Goal: Task Accomplishment & Management: Use online tool/utility

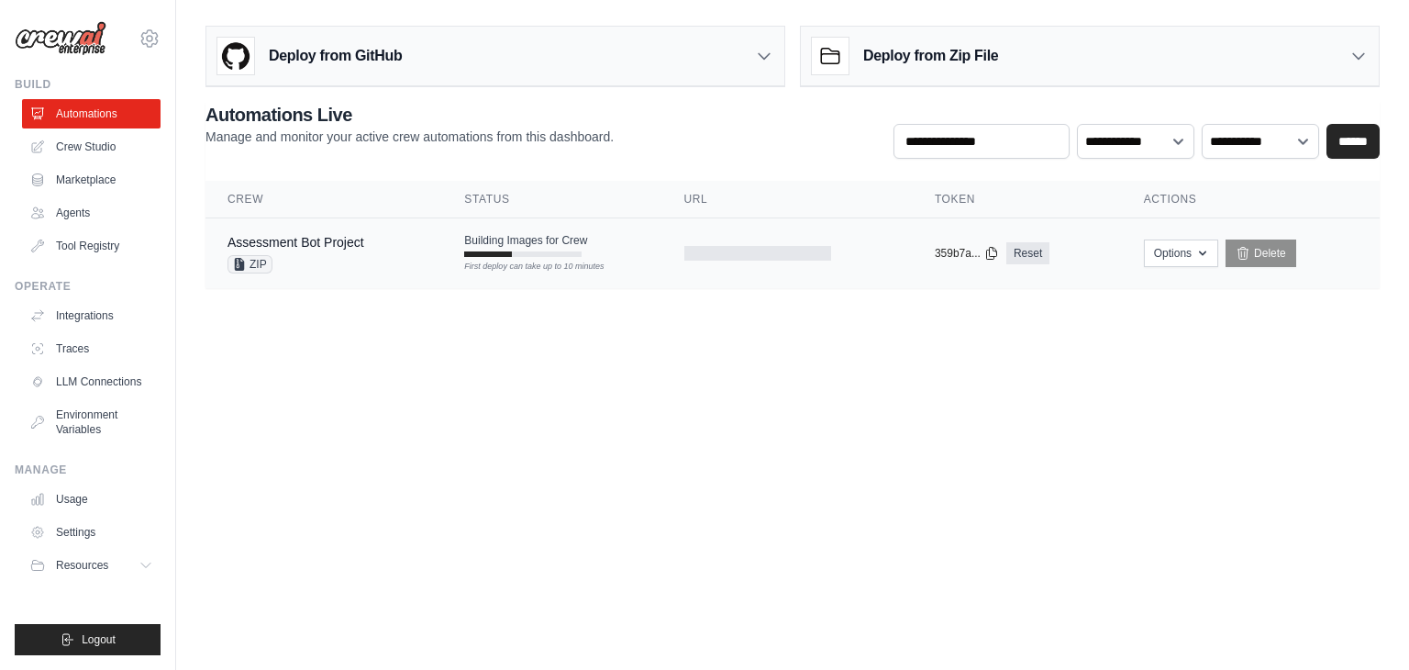
click at [350, 257] on div "ZIP" at bounding box center [296, 264] width 137 height 18
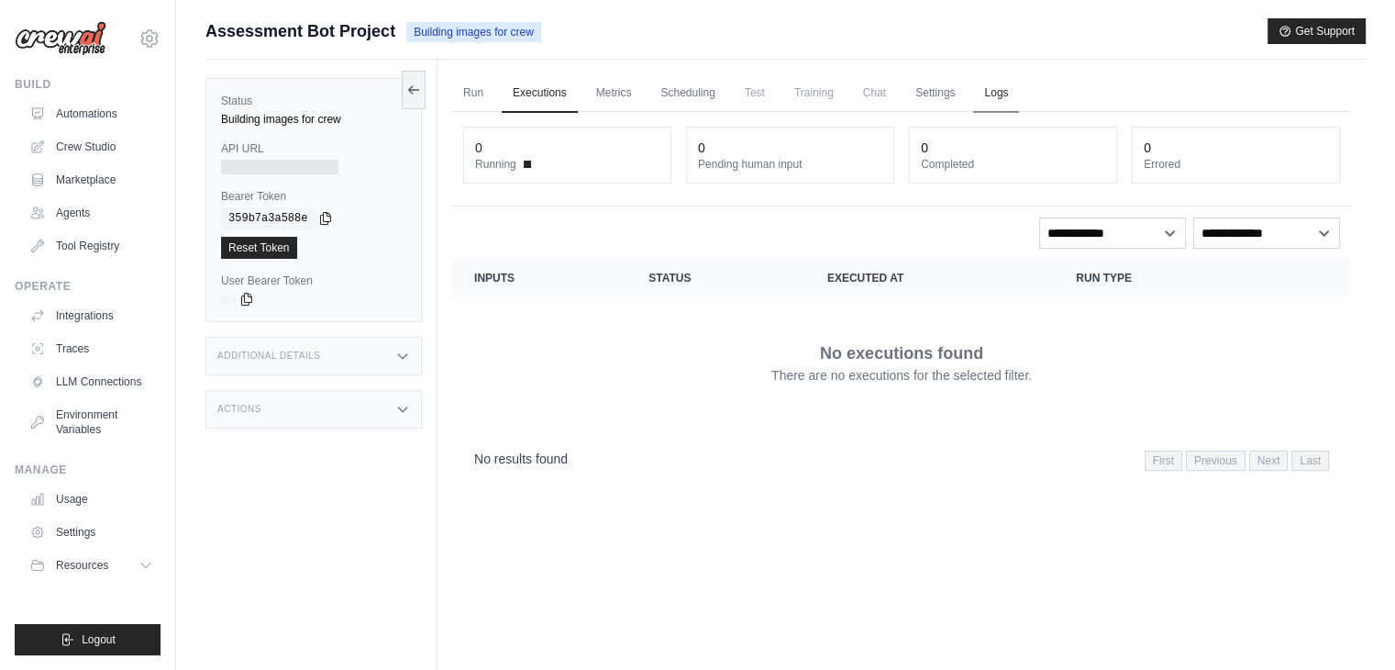
click at [1011, 100] on link "Logs" at bounding box center [996, 93] width 46 height 39
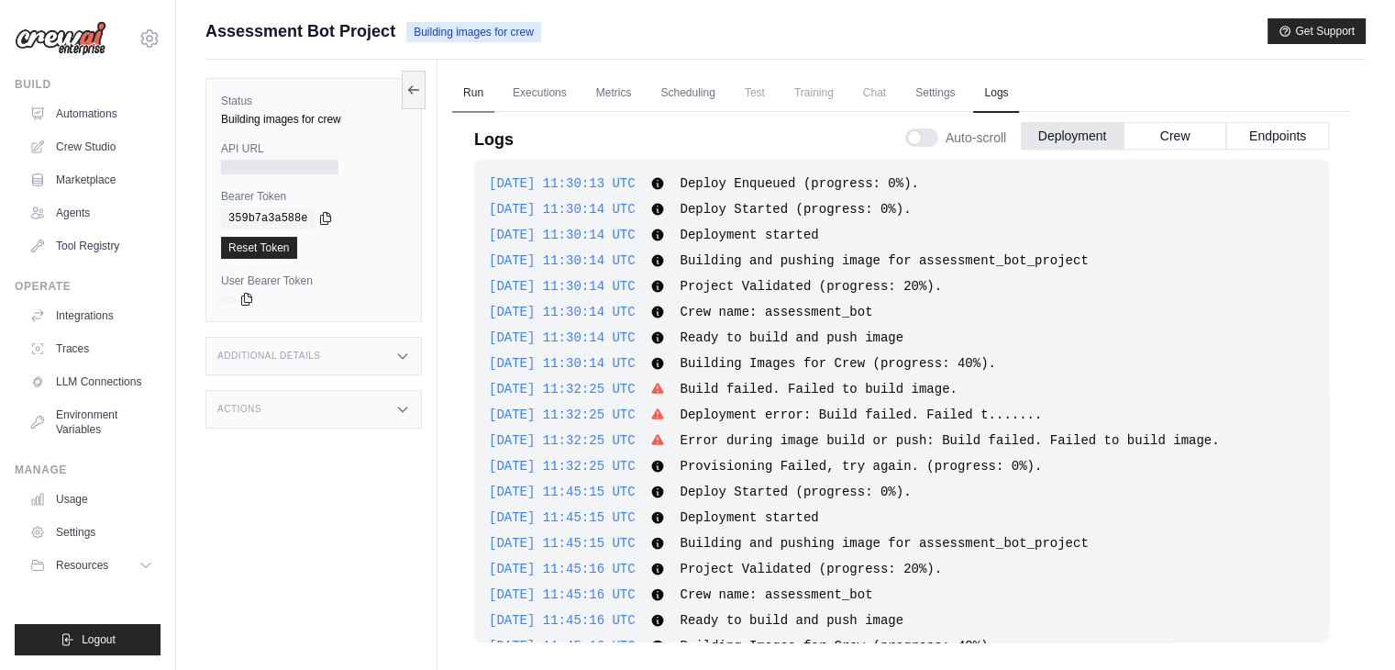
click at [459, 104] on link "Run" at bounding box center [473, 93] width 42 height 39
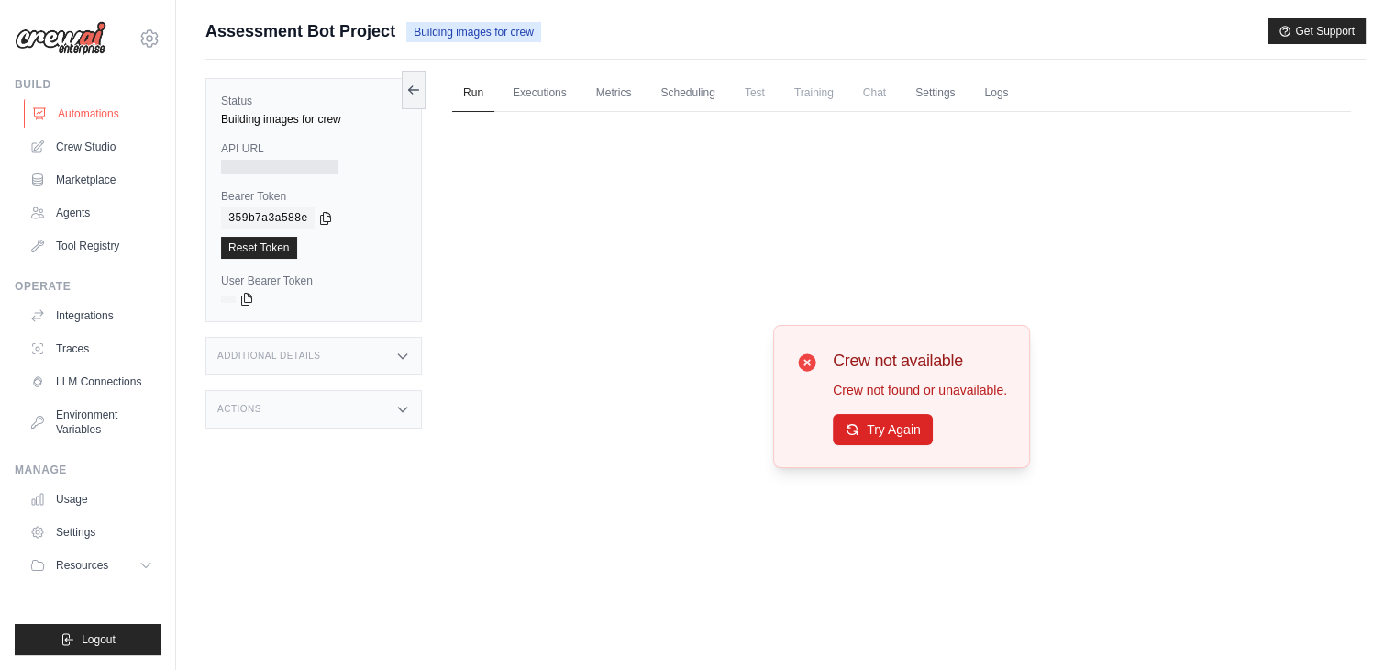
click at [110, 103] on link "Automations" at bounding box center [93, 113] width 139 height 29
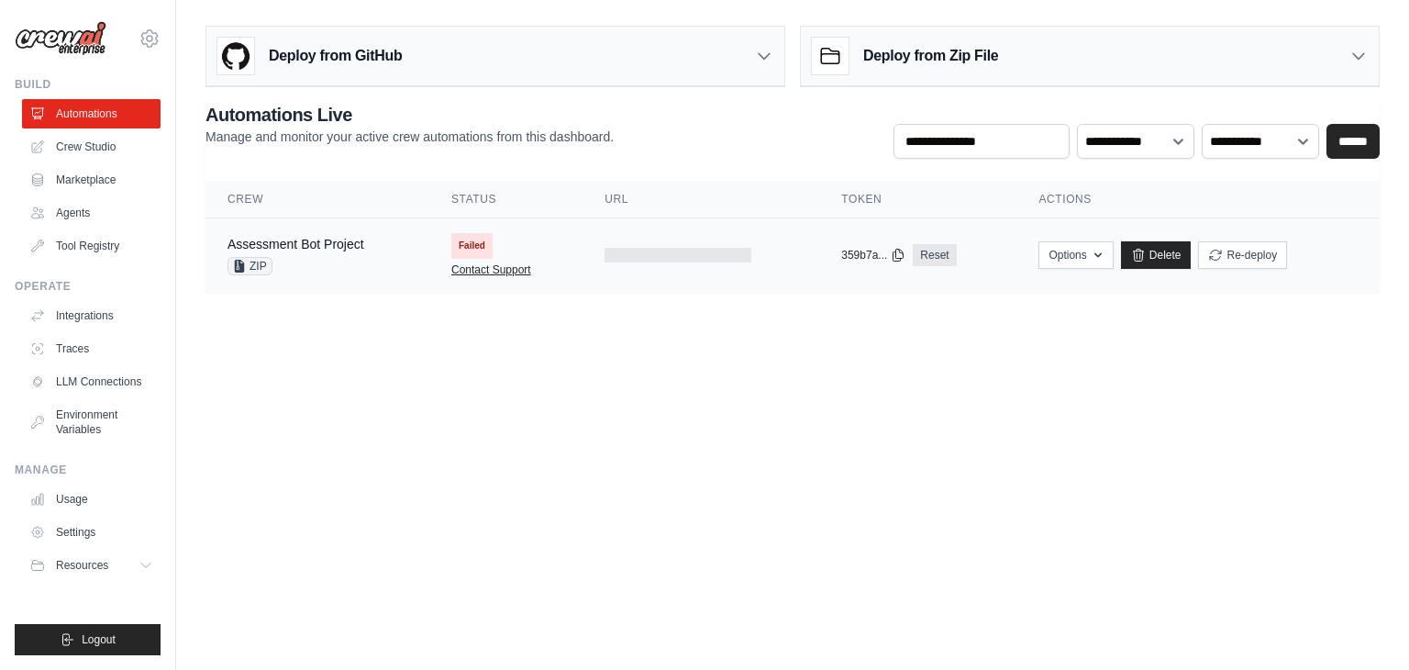
click at [514, 272] on link "Contact Support" at bounding box center [491, 269] width 80 height 15
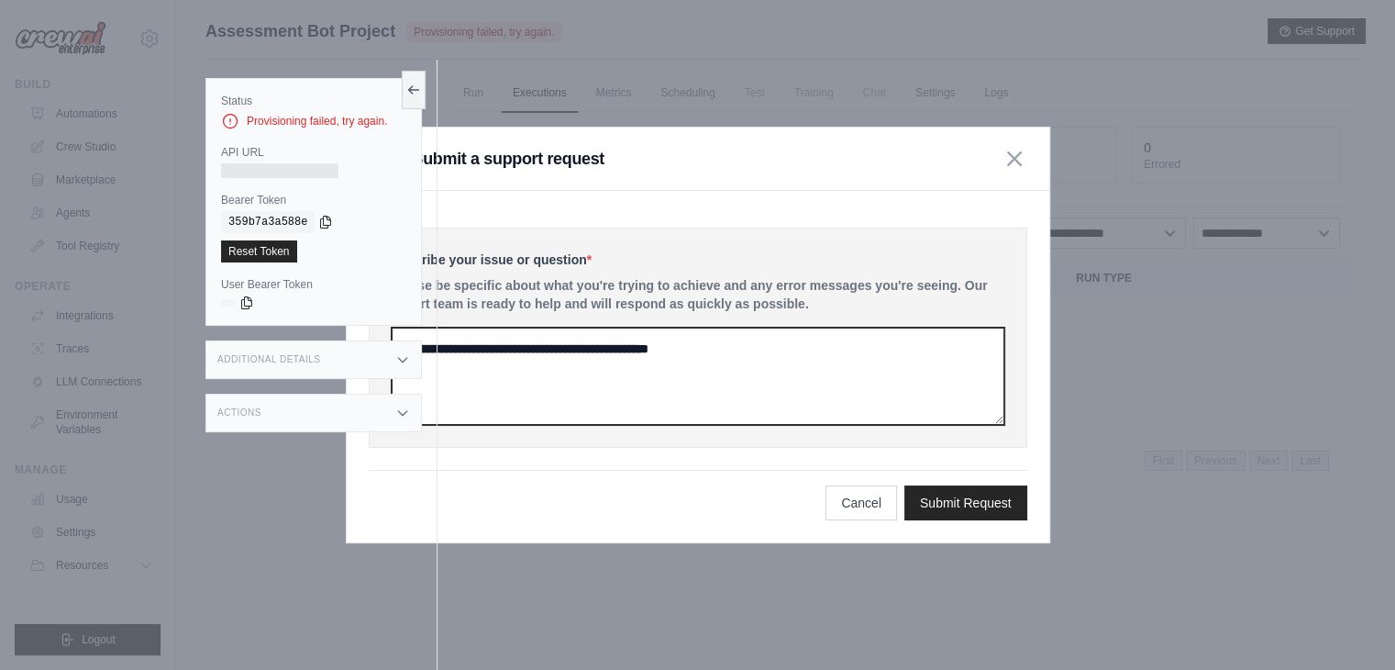
click at [550, 372] on textarea at bounding box center [698, 376] width 613 height 97
paste textarea "**********"
click at [664, 373] on textarea "**********" at bounding box center [698, 376] width 613 height 97
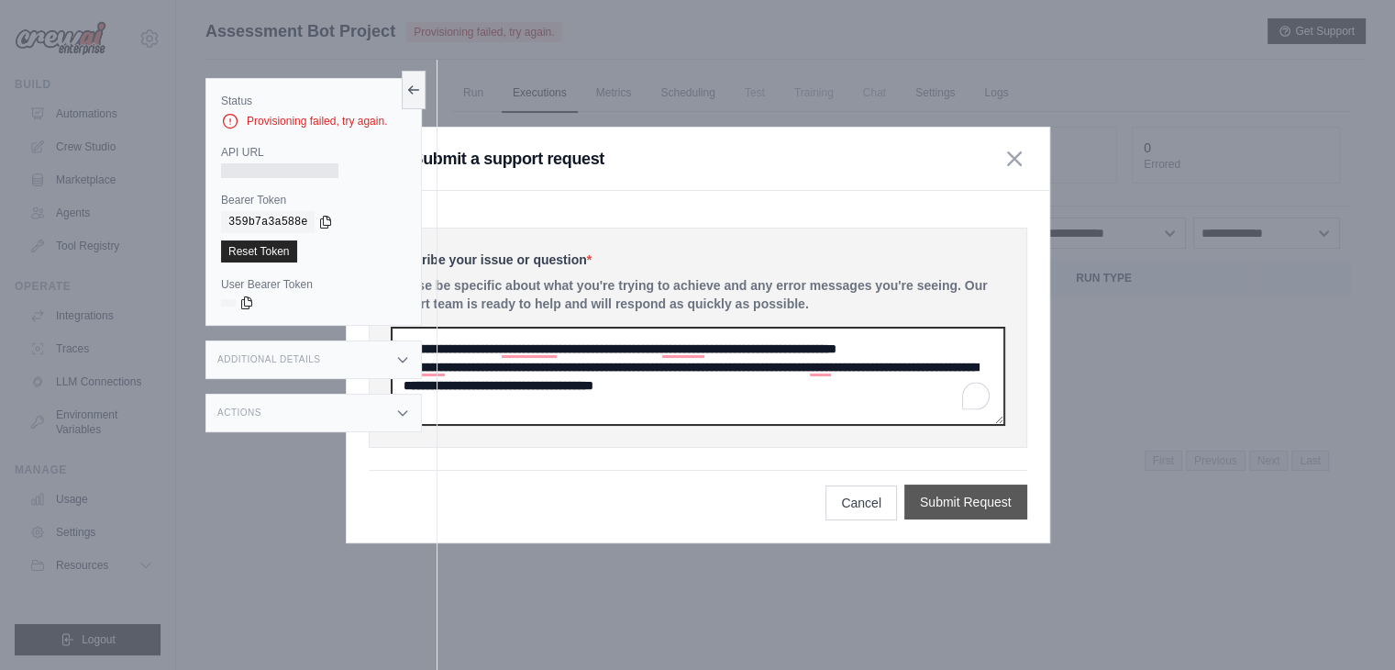
type textarea "**********"
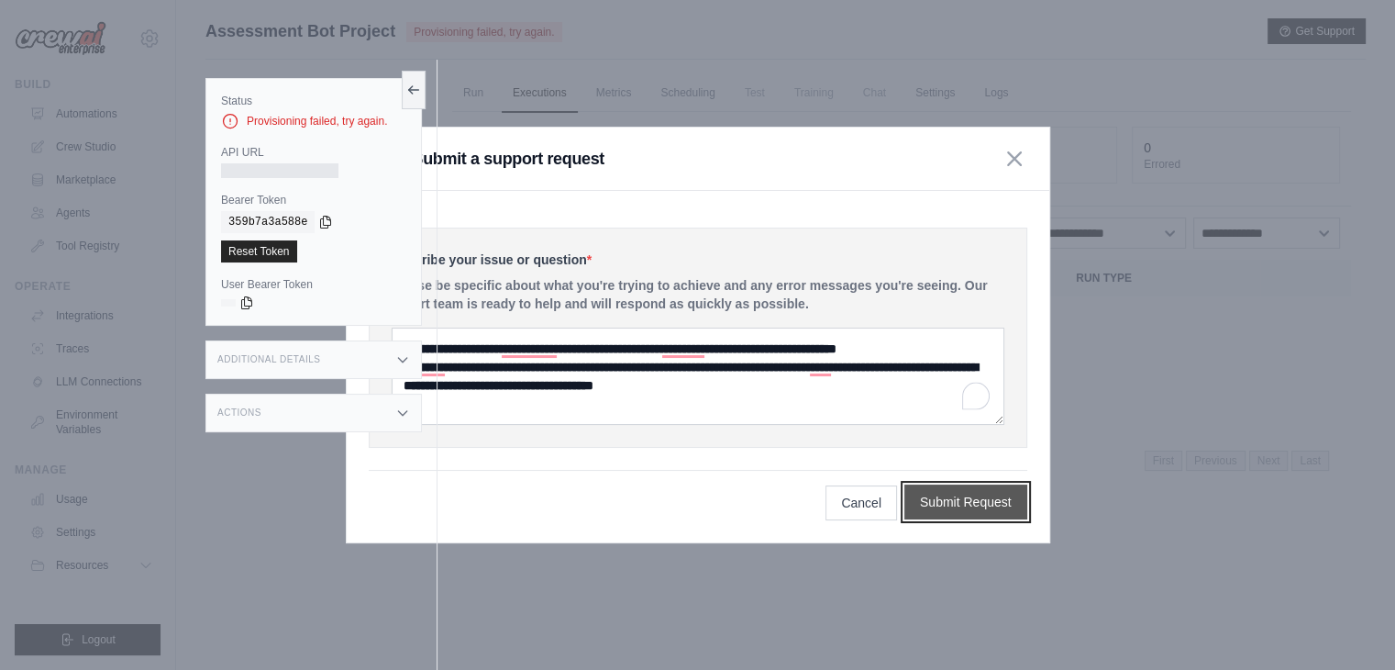
click at [977, 497] on button "Submit Request" at bounding box center [966, 501] width 123 height 35
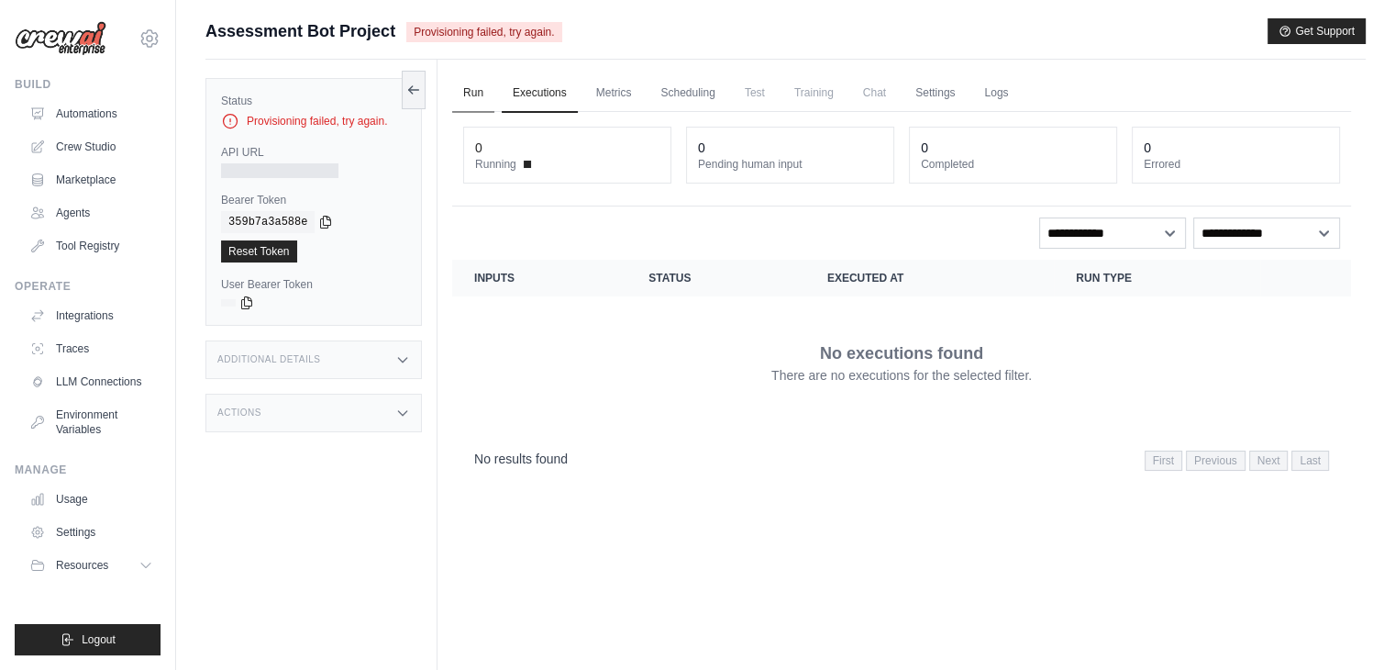
click at [456, 95] on link "Run" at bounding box center [473, 93] width 42 height 39
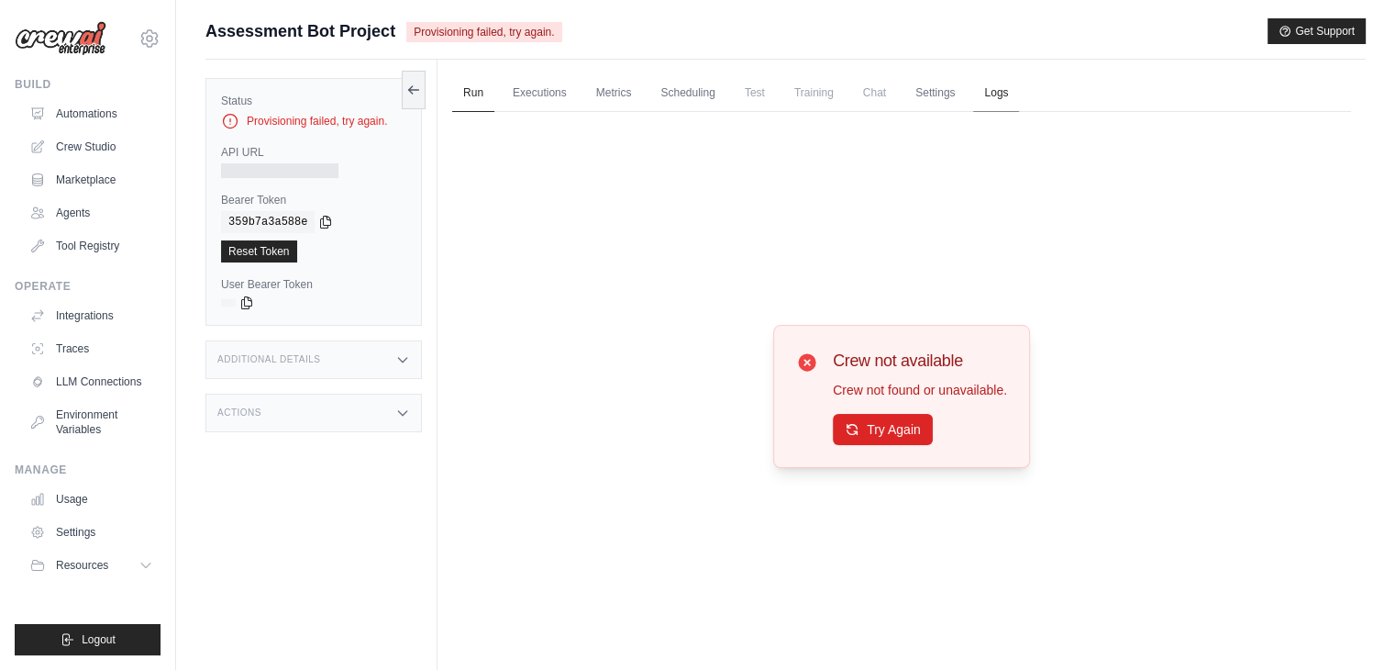
click at [1000, 87] on link "Logs" at bounding box center [996, 93] width 46 height 39
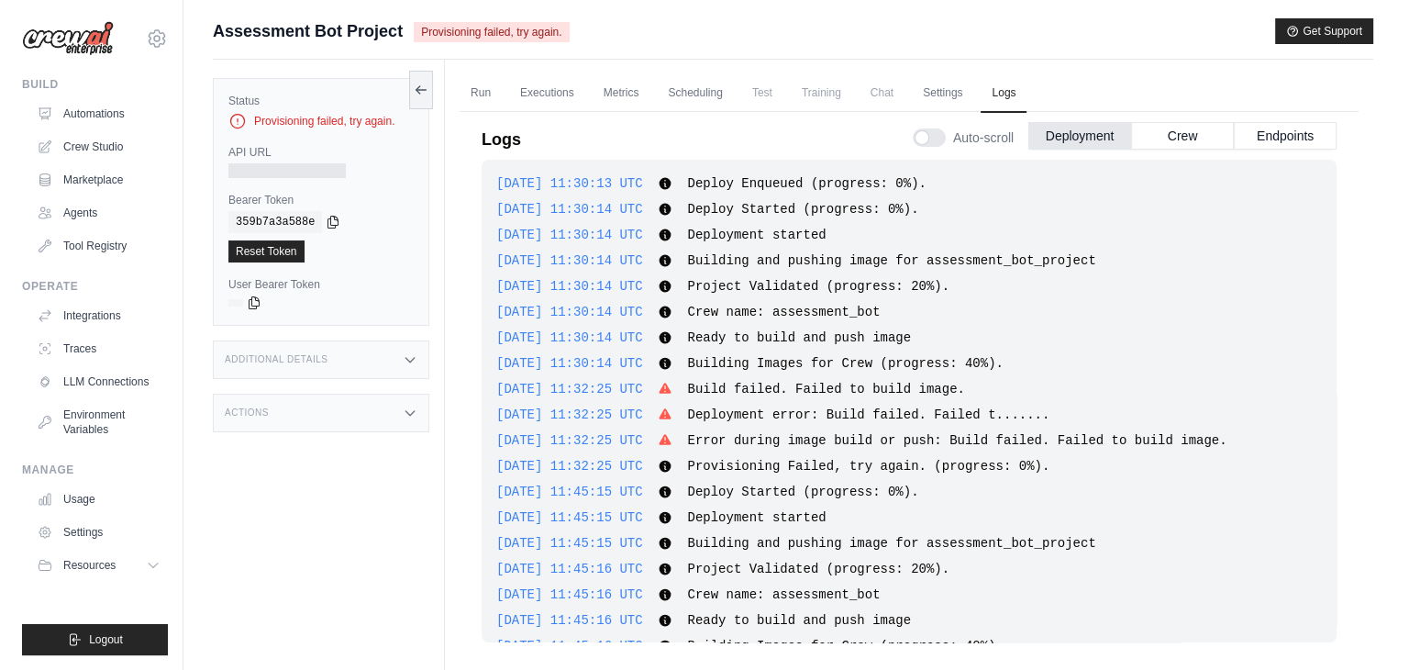
scroll to position [138, 0]
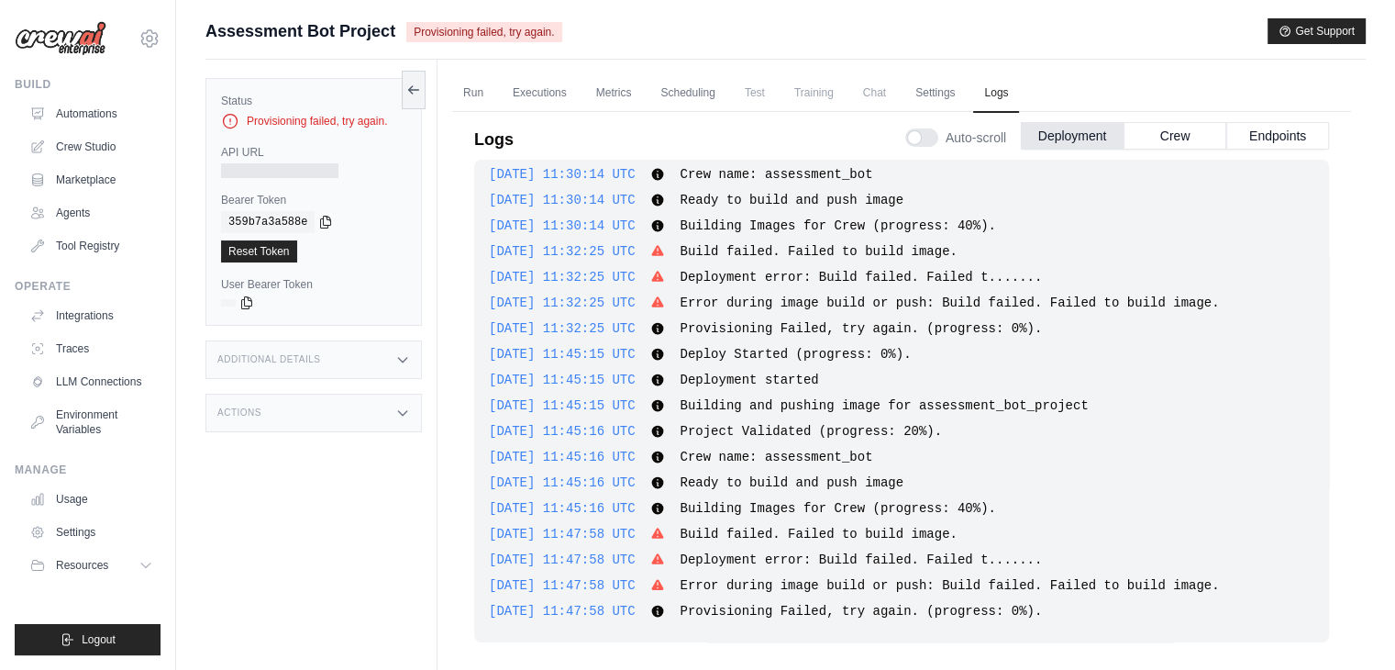
click at [306, 40] on span "Assessment Bot Project" at bounding box center [301, 31] width 190 height 26
click at [39, 31] on img at bounding box center [61, 38] width 92 height 35
click at [99, 114] on link "Automations" at bounding box center [93, 113] width 139 height 29
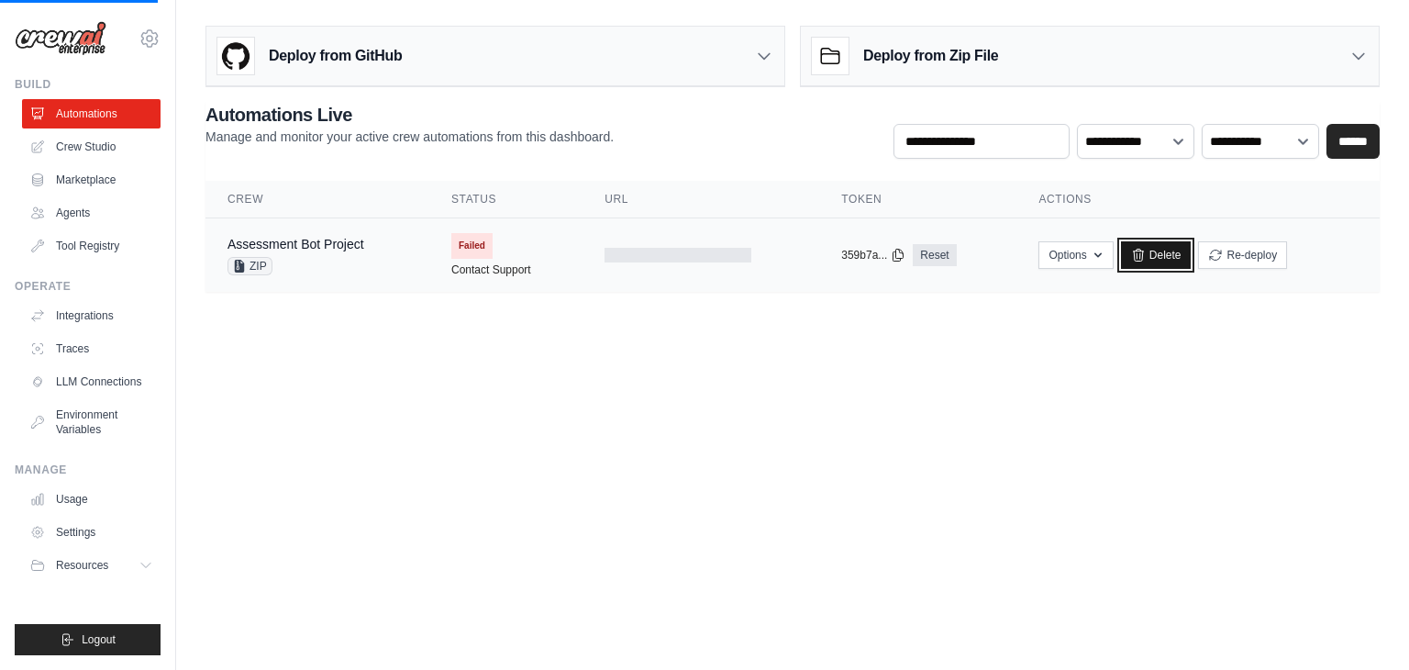
click at [1153, 241] on link "Delete" at bounding box center [1156, 255] width 71 height 28
click at [1156, 258] on link "Delete" at bounding box center [1156, 255] width 71 height 28
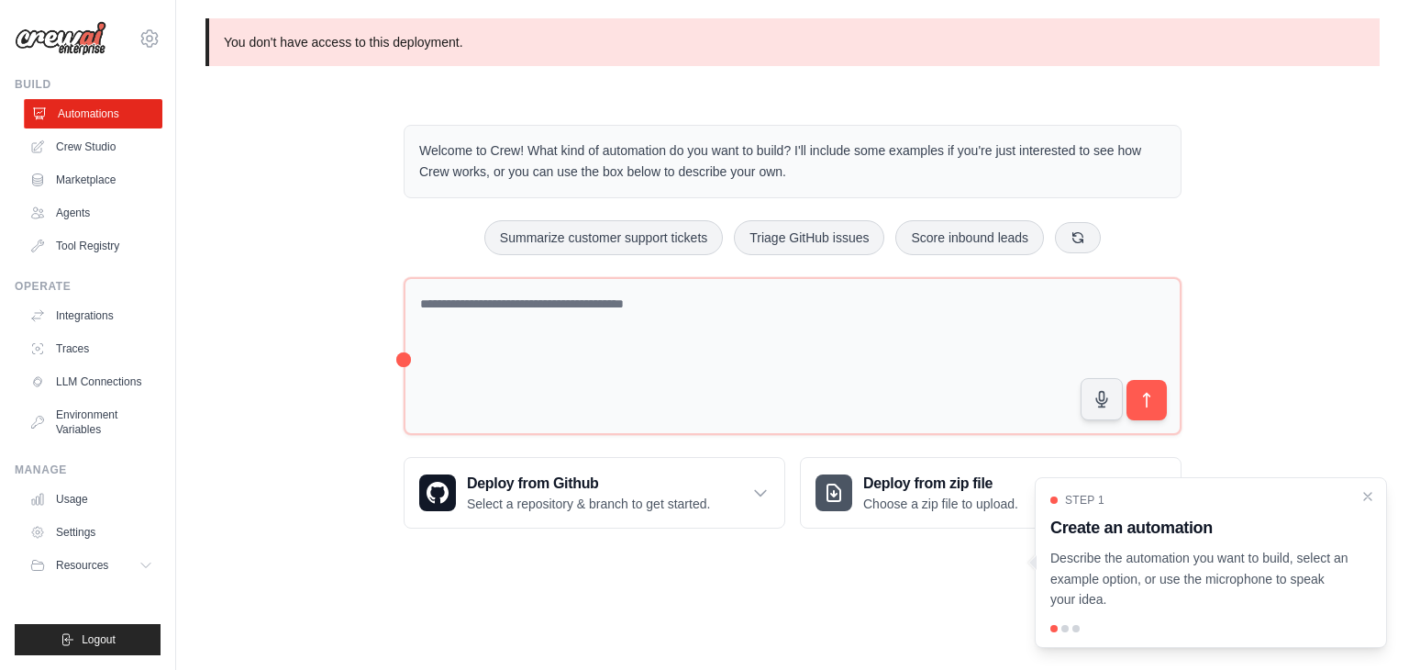
click at [67, 117] on link "Automations" at bounding box center [93, 113] width 139 height 29
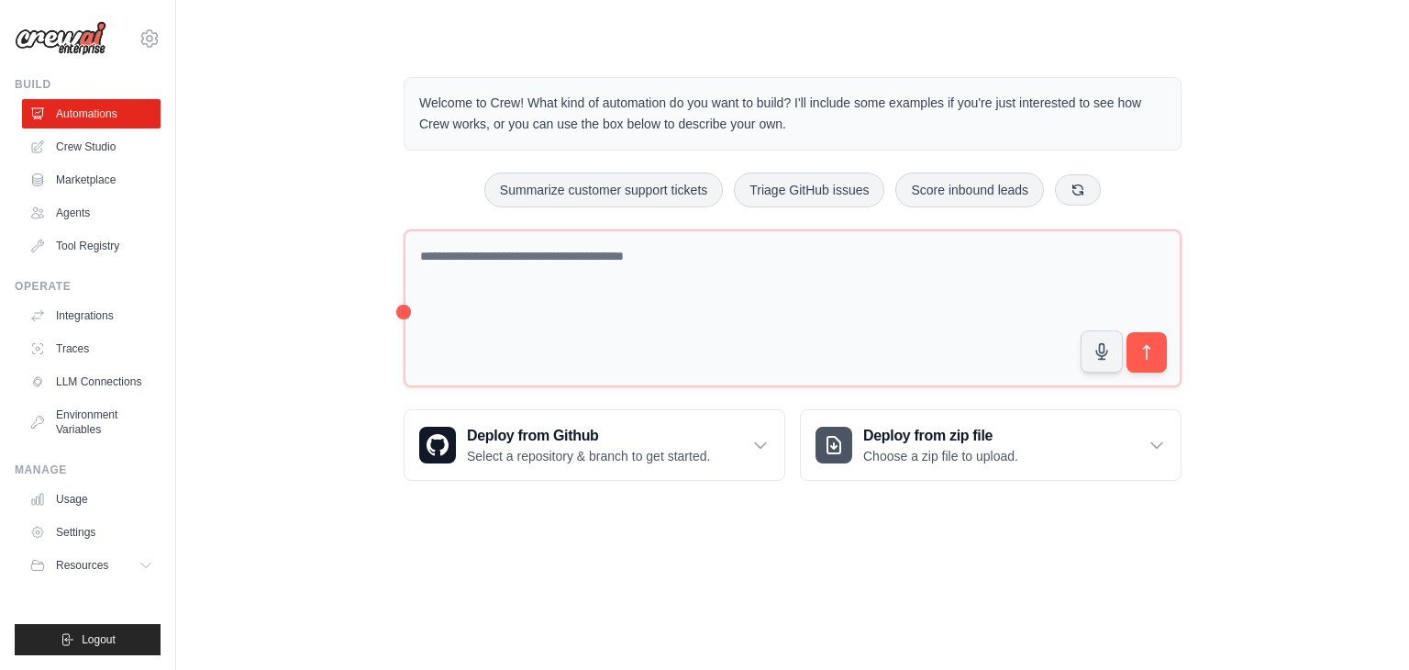
click at [962, 502] on div "Welcome to Crew! What kind of automation do you want to build? I'll include som…" at bounding box center [793, 279] width 822 height 462
click at [931, 466] on div "Deploy from zip file Choose a zip file to upload." at bounding box center [991, 445] width 380 height 70
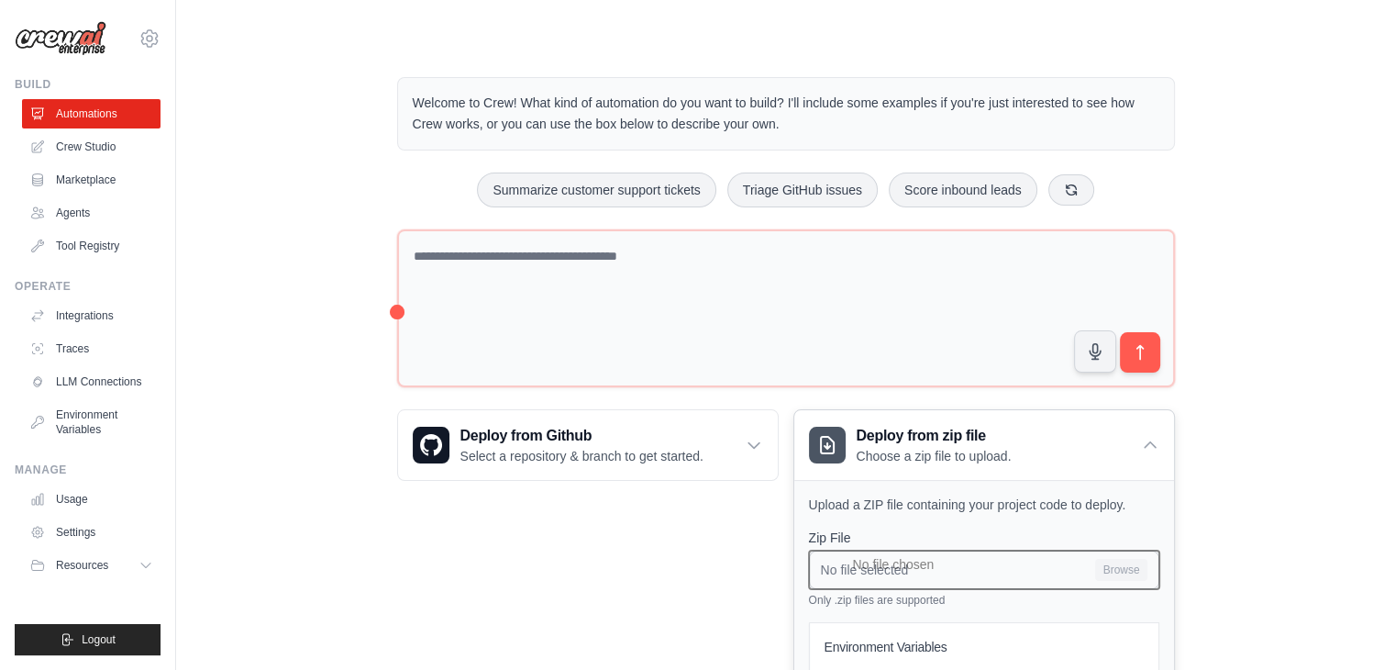
click at [888, 561] on input "No file selected Browse" at bounding box center [984, 569] width 350 height 39
type input "**********"
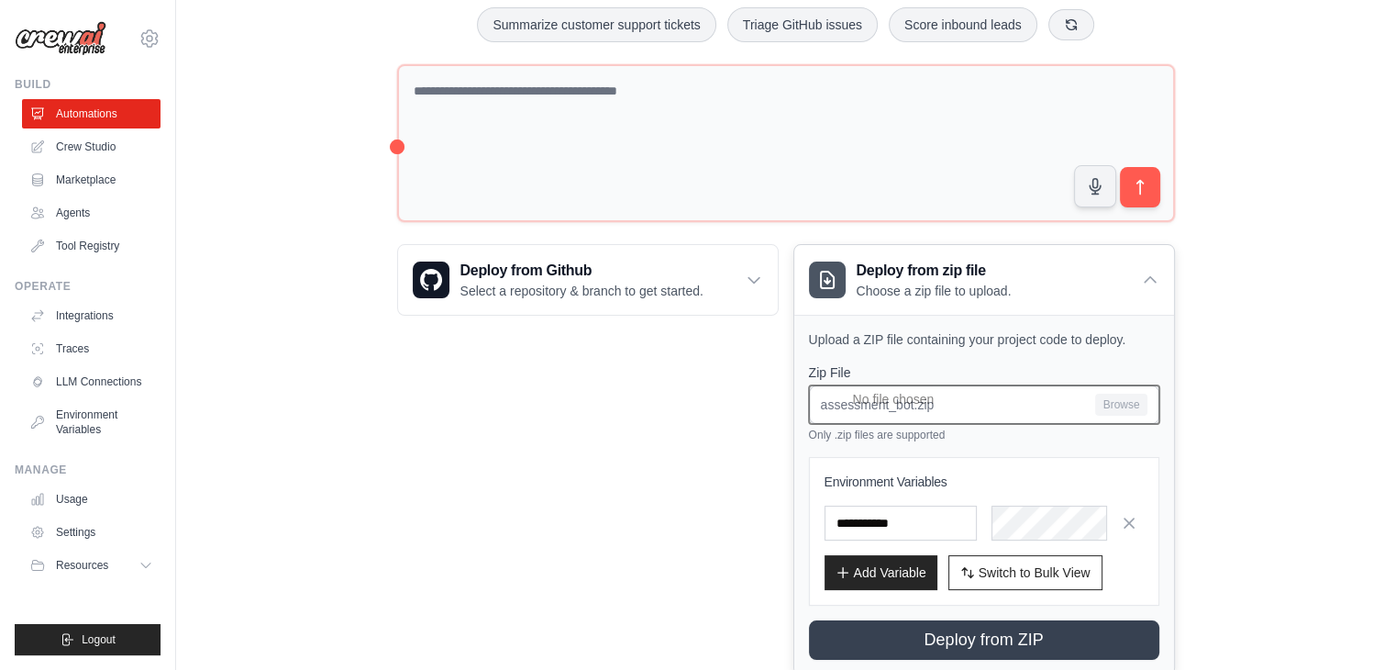
scroll to position [214, 0]
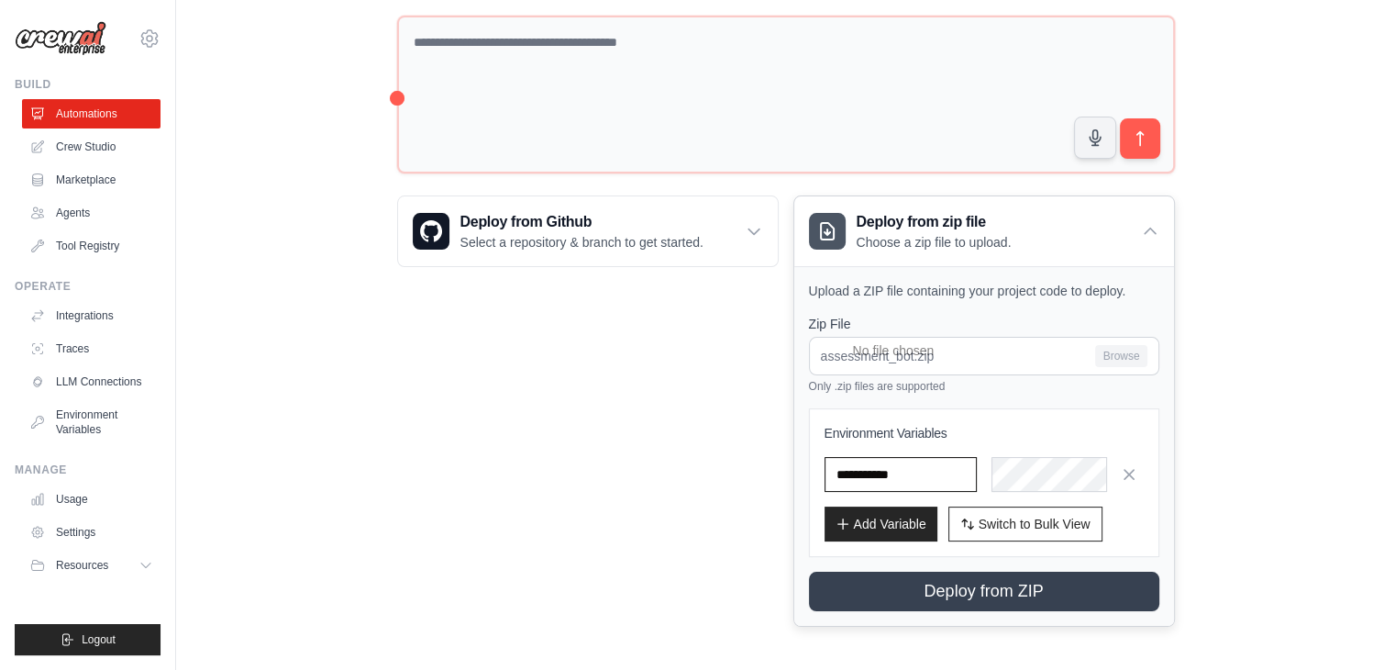
click at [939, 467] on input "text" at bounding box center [901, 474] width 152 height 35
type input "**********"
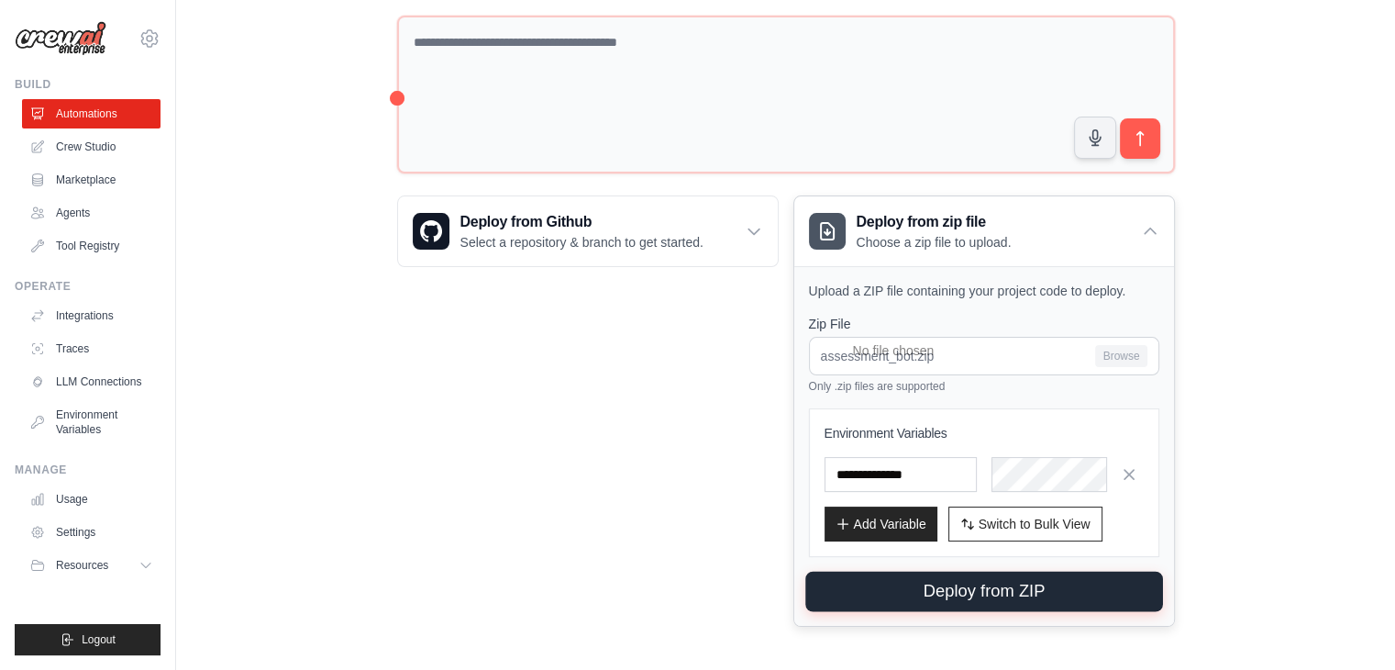
click at [994, 588] on button "Deploy from ZIP" at bounding box center [985, 592] width 358 height 40
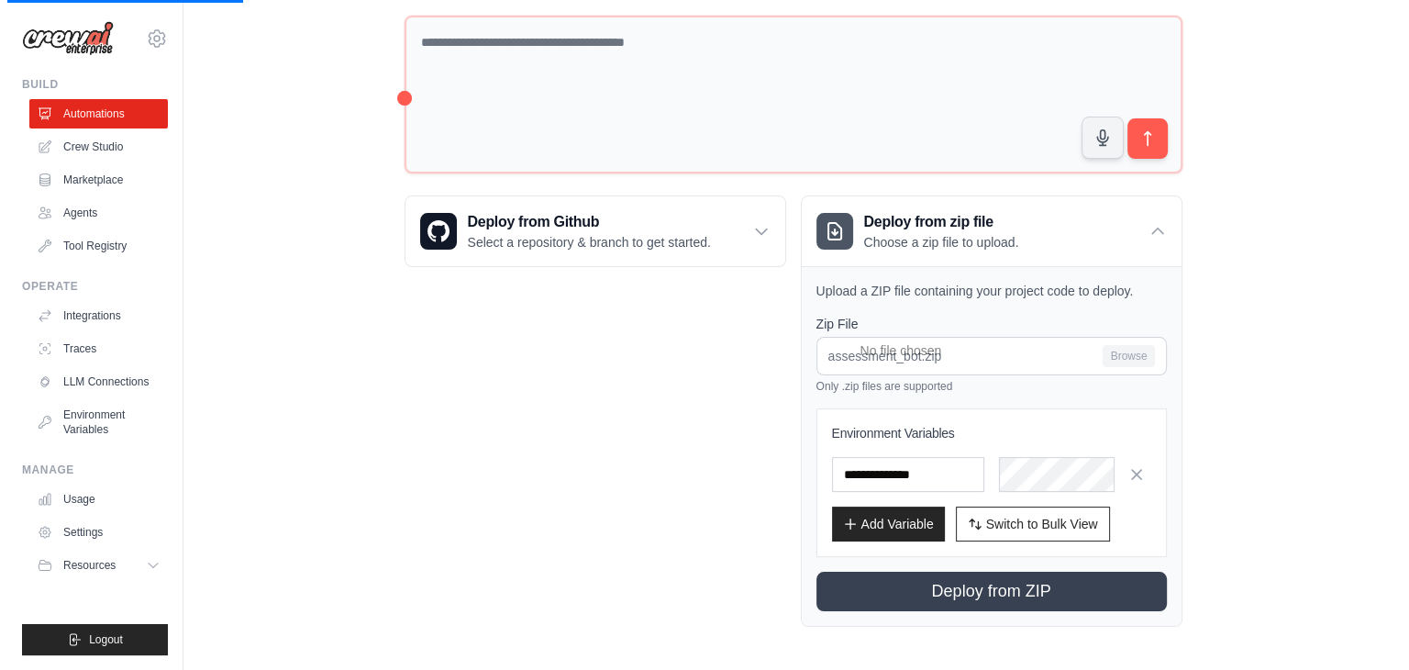
scroll to position [0, 0]
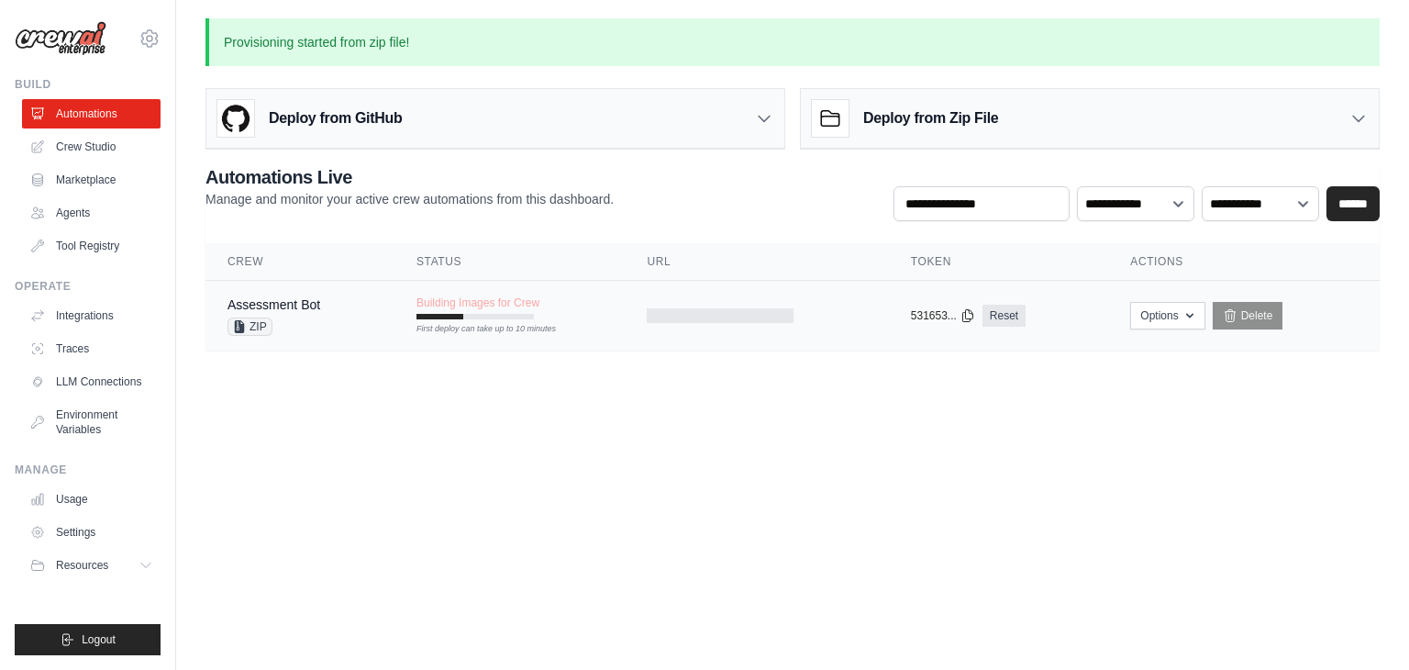
click at [341, 306] on div "Assessment Bot ZIP" at bounding box center [300, 315] width 145 height 40
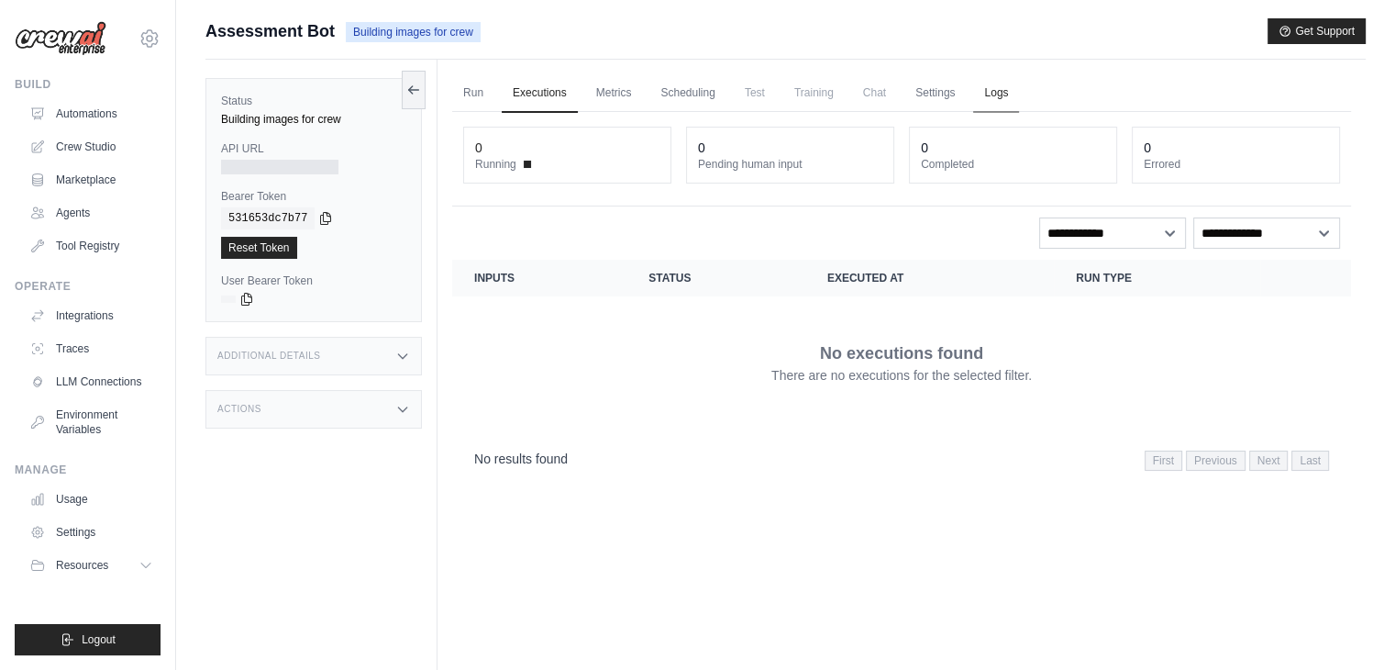
click at [1019, 100] on link "Logs" at bounding box center [996, 93] width 46 height 39
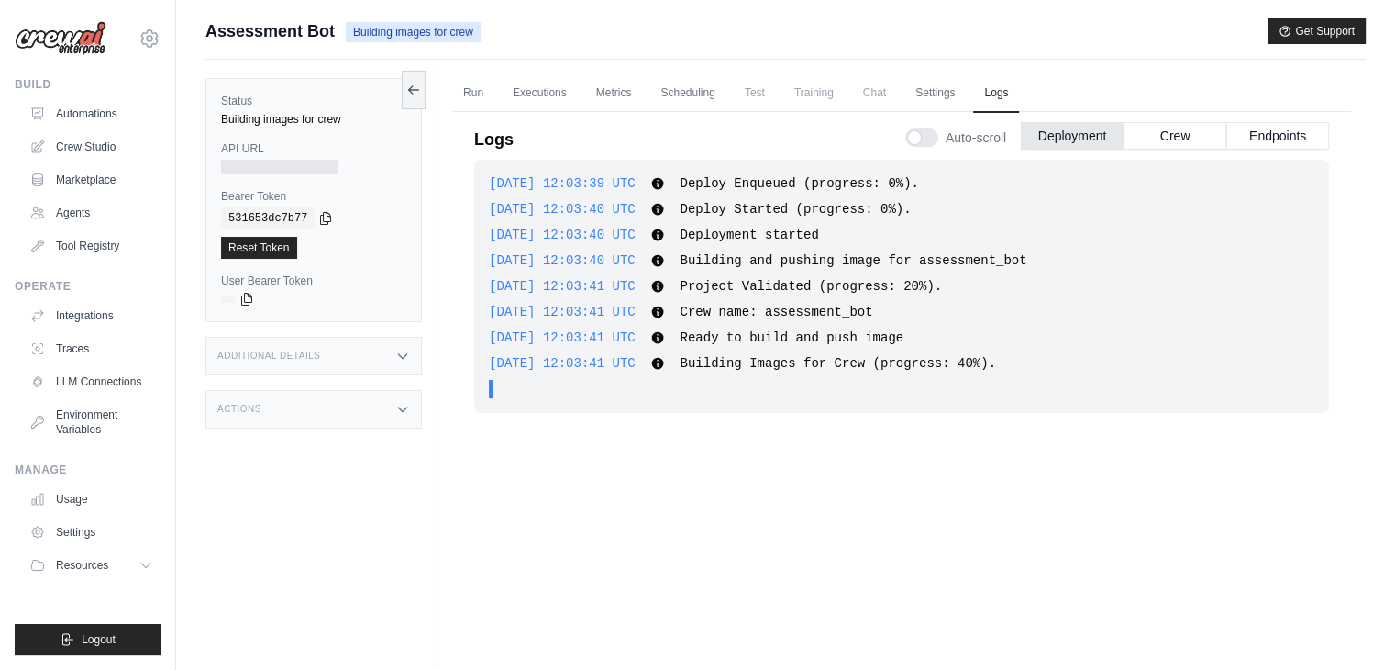
scroll to position [70, 0]
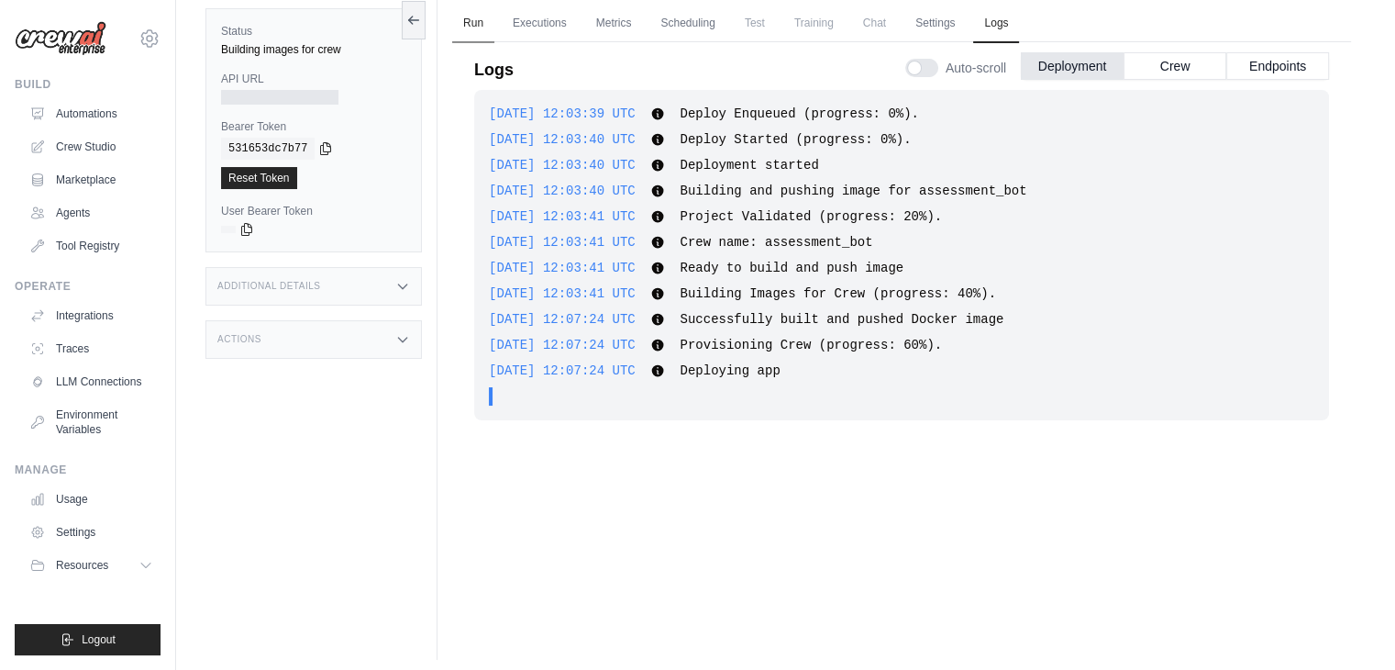
click at [484, 5] on link "Run" at bounding box center [473, 24] width 42 height 39
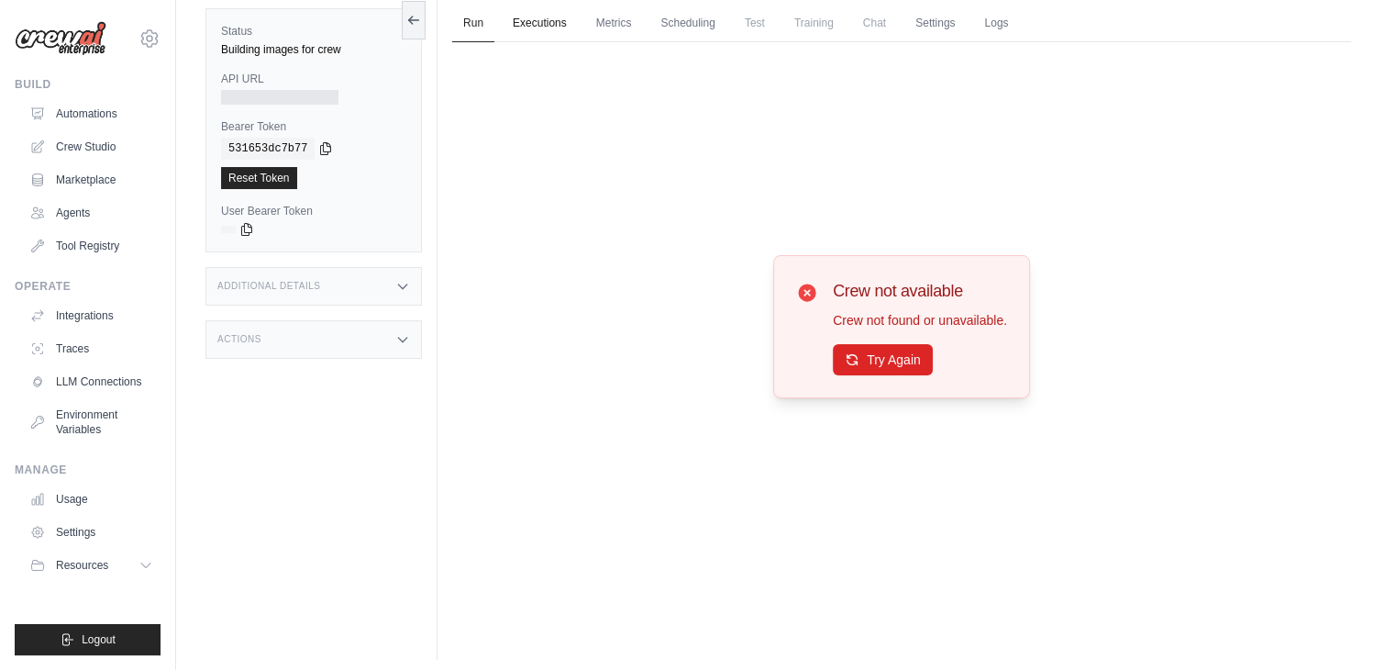
click at [525, 32] on link "Executions" at bounding box center [540, 24] width 76 height 39
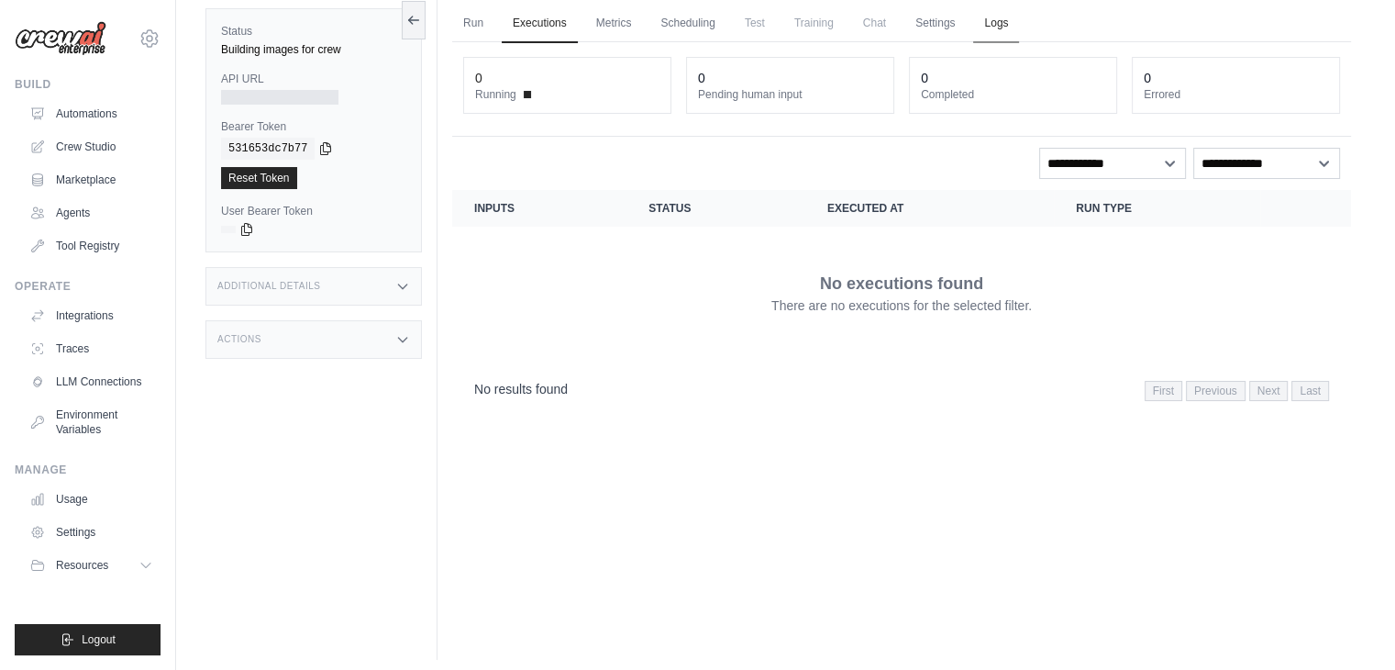
click at [1019, 8] on link "Logs" at bounding box center [996, 24] width 46 height 39
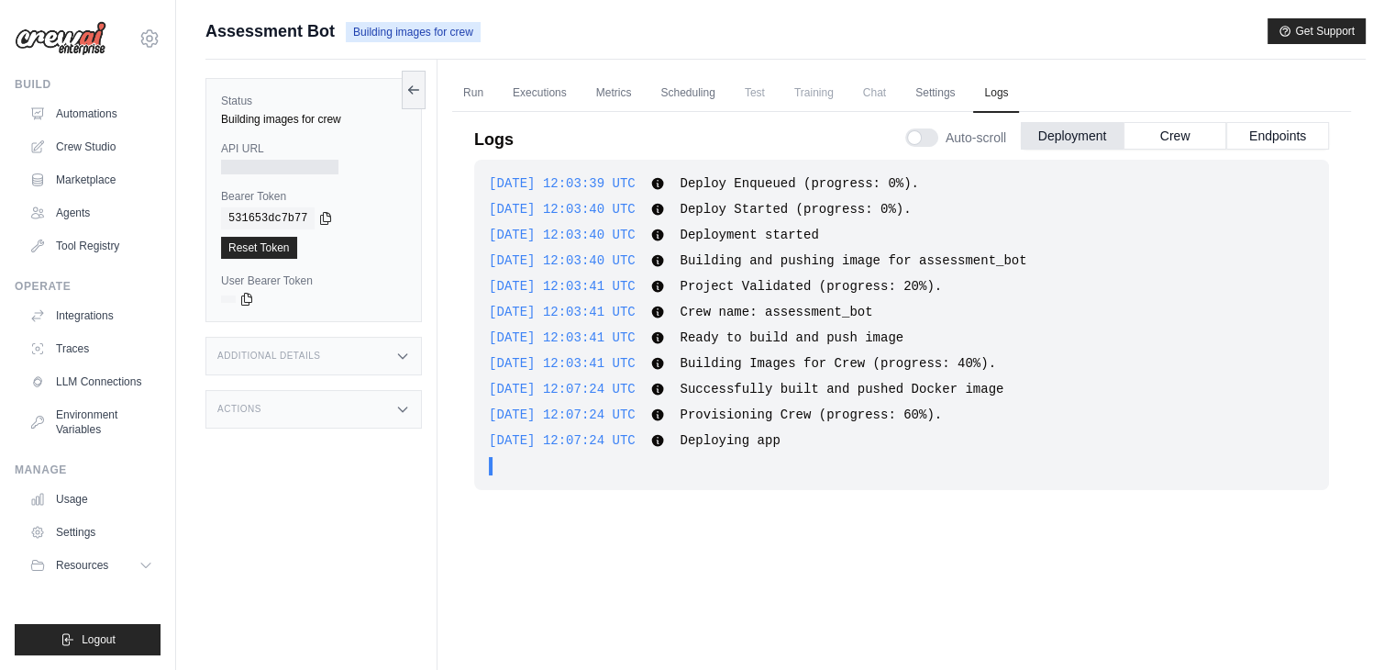
scroll to position [2, 0]
click at [459, 98] on link "Run" at bounding box center [473, 91] width 42 height 39
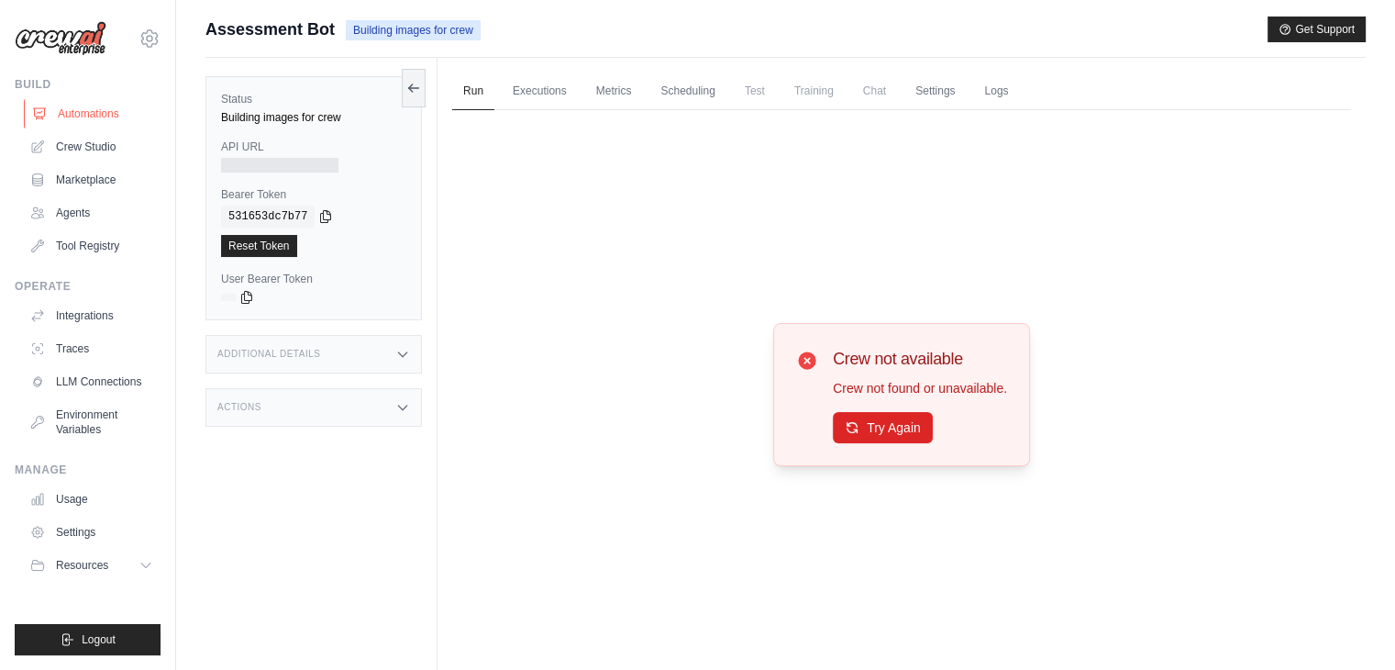
click at [106, 110] on link "Automations" at bounding box center [93, 113] width 139 height 29
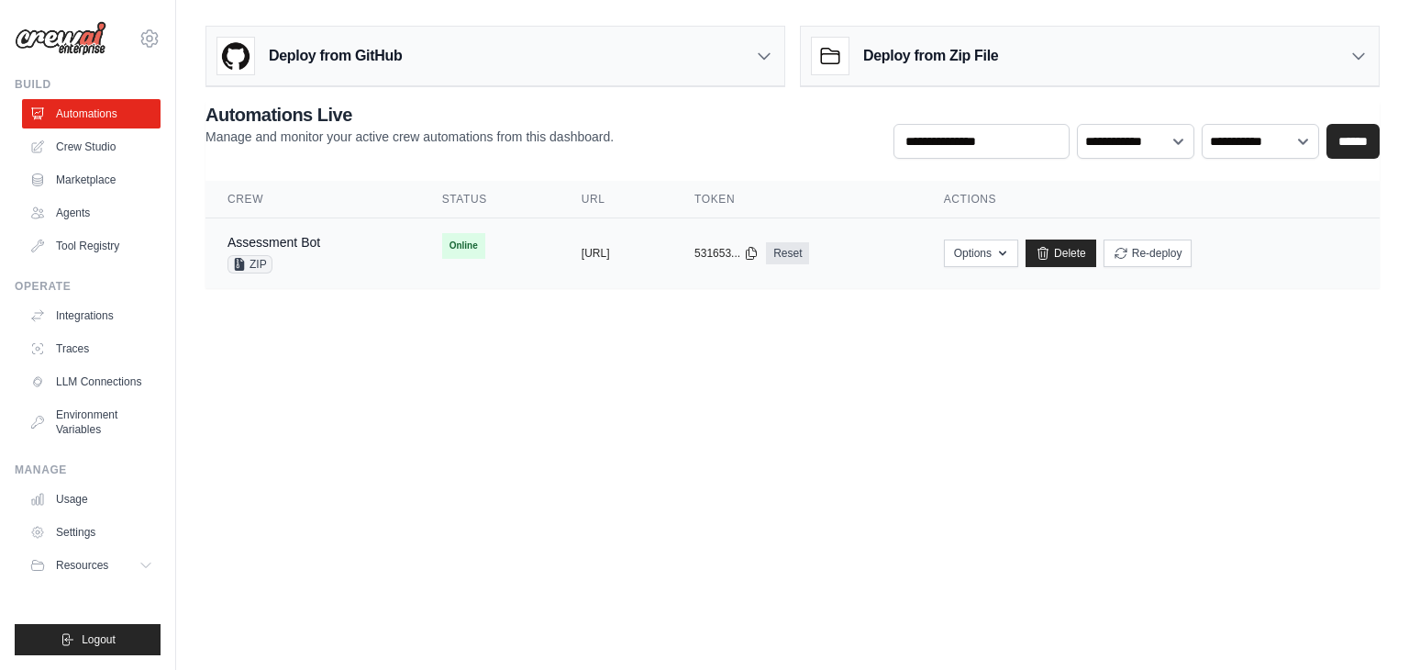
click at [560, 255] on td "copied https://assessment-bot-6cc633ba-693" at bounding box center [616, 253] width 113 height 71
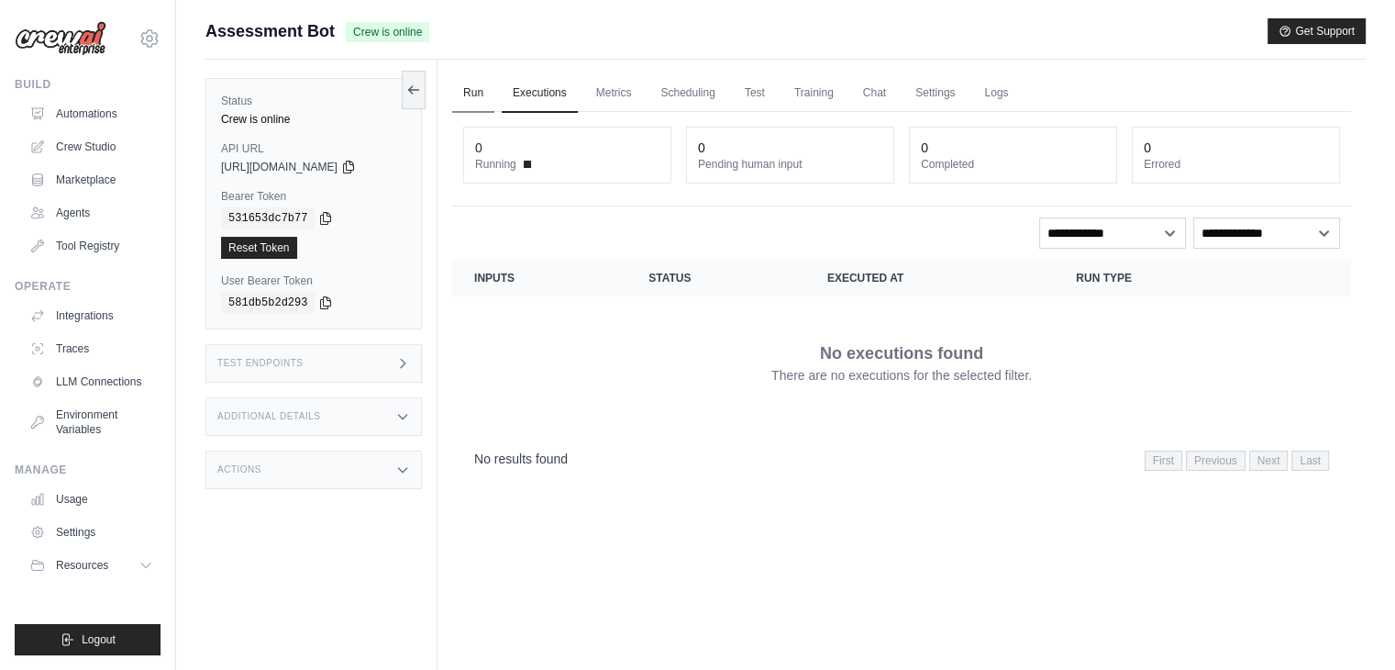
click at [463, 94] on link "Run" at bounding box center [473, 93] width 42 height 39
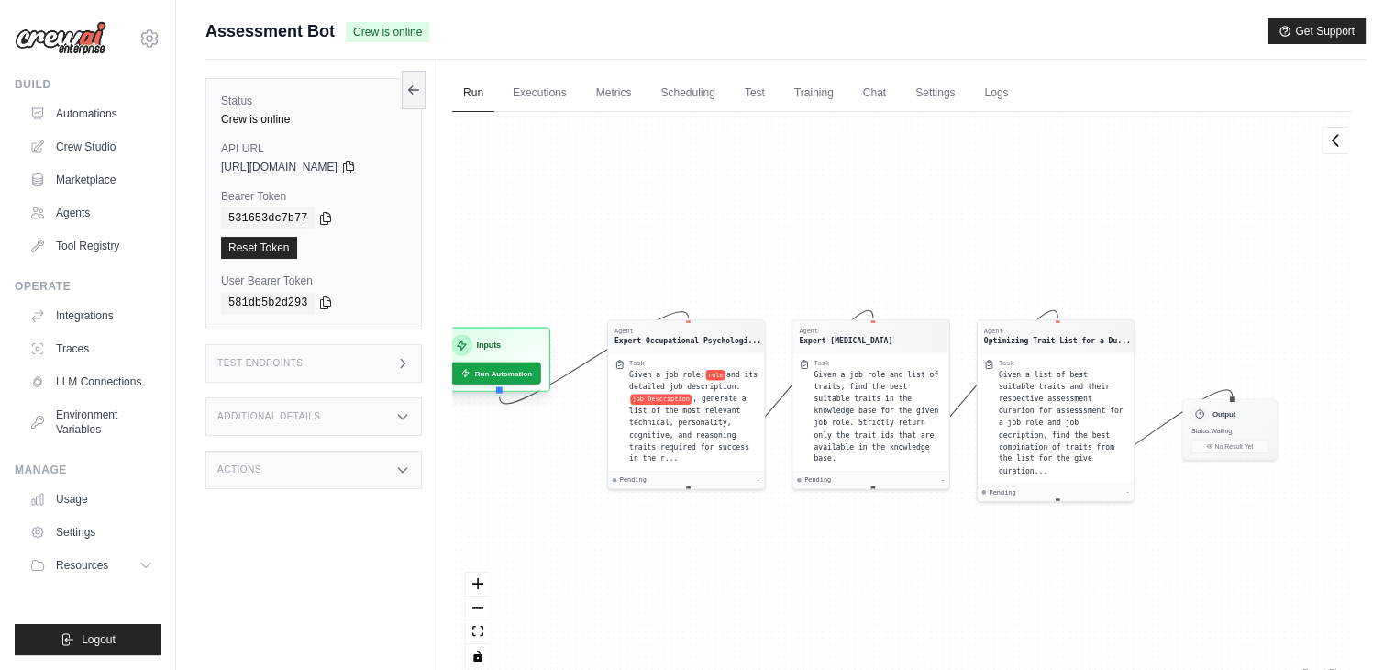
drag, startPoint x: 594, startPoint y: 344, endPoint x: 507, endPoint y: 357, distance: 87.2
click at [507, 357] on div "Agent Expert Occupational Psychologi... Task Given a job role: role and its det…" at bounding box center [901, 397] width 899 height 570
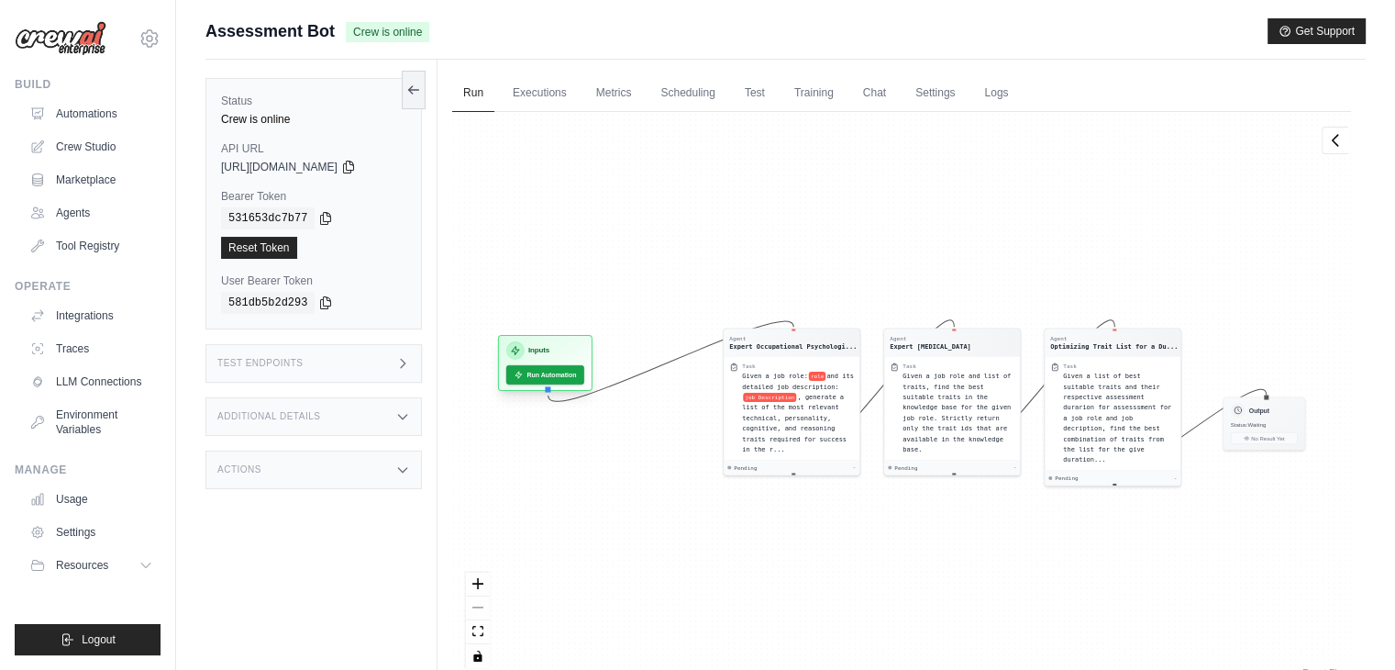
click at [540, 339] on div "Inputs Run Automation" at bounding box center [545, 363] width 94 height 56
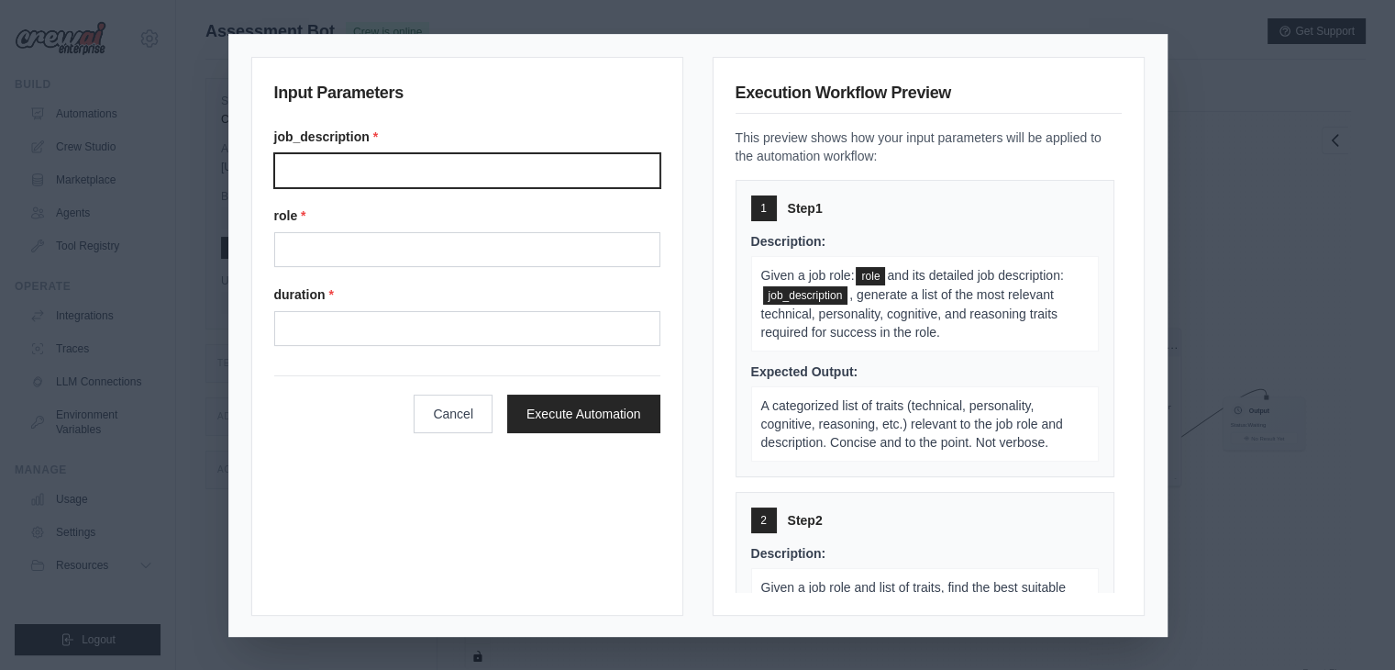
click at [451, 165] on input "Job description" at bounding box center [467, 170] width 386 height 35
type input "**********"
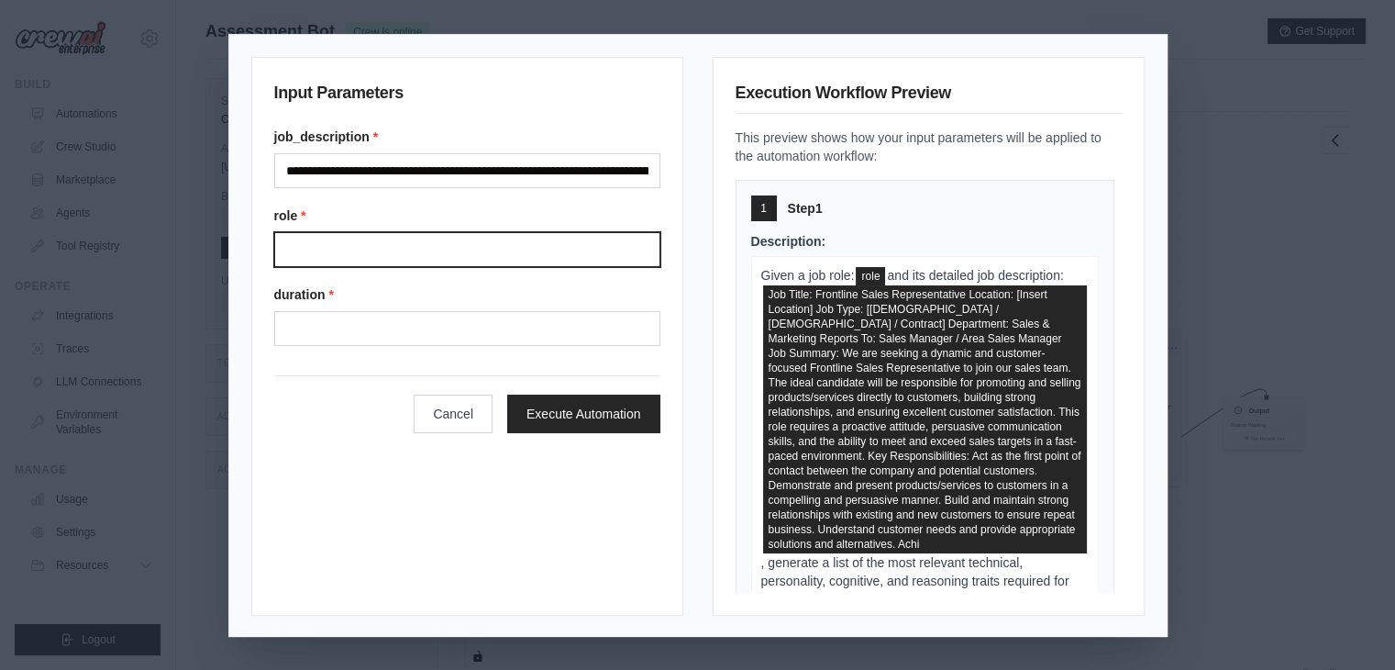
click at [440, 235] on input "Role" at bounding box center [467, 249] width 386 height 35
type input "**********"
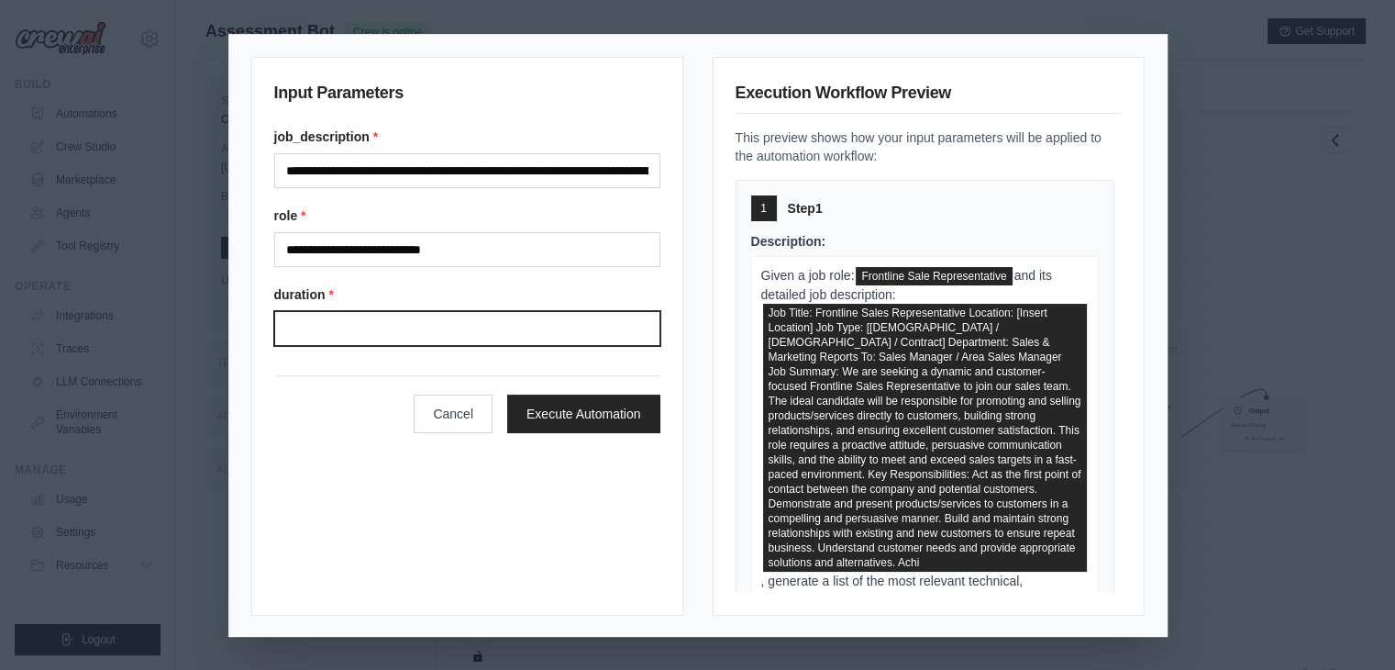
click at [394, 324] on input "Duration" at bounding box center [467, 328] width 386 height 35
type input "**"
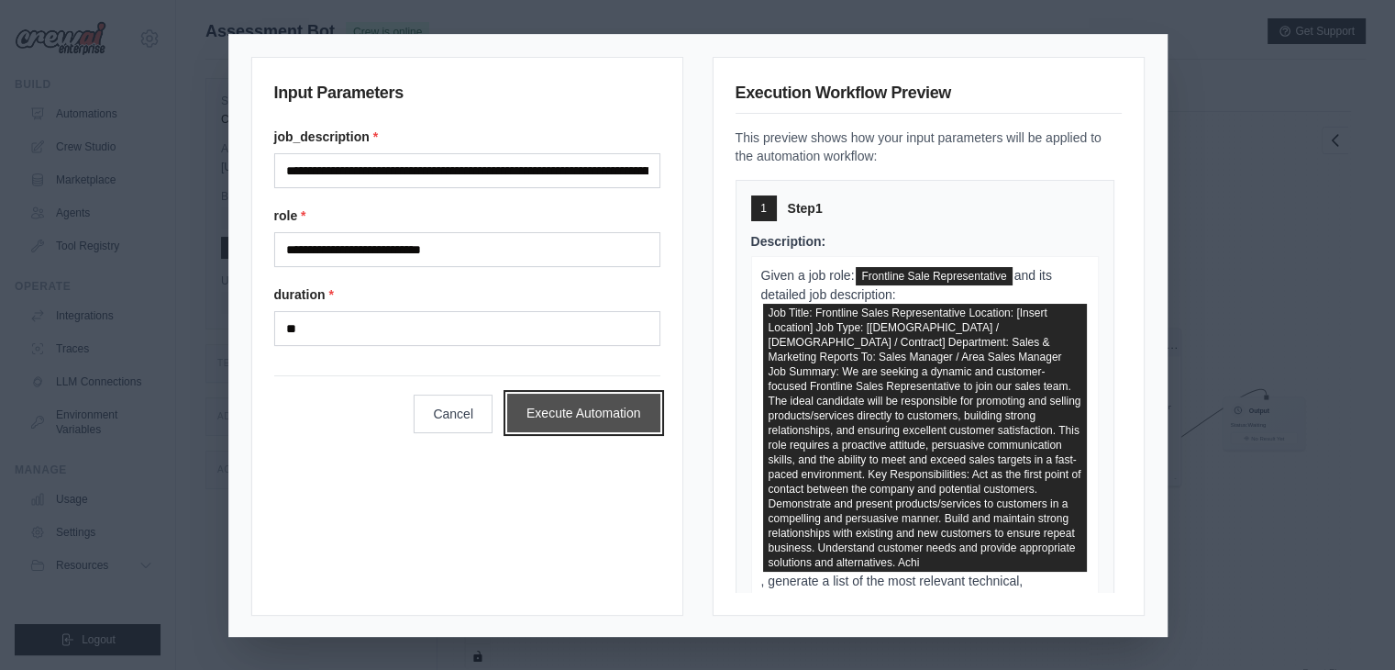
click at [550, 397] on button "Execute Automation" at bounding box center [583, 413] width 153 height 39
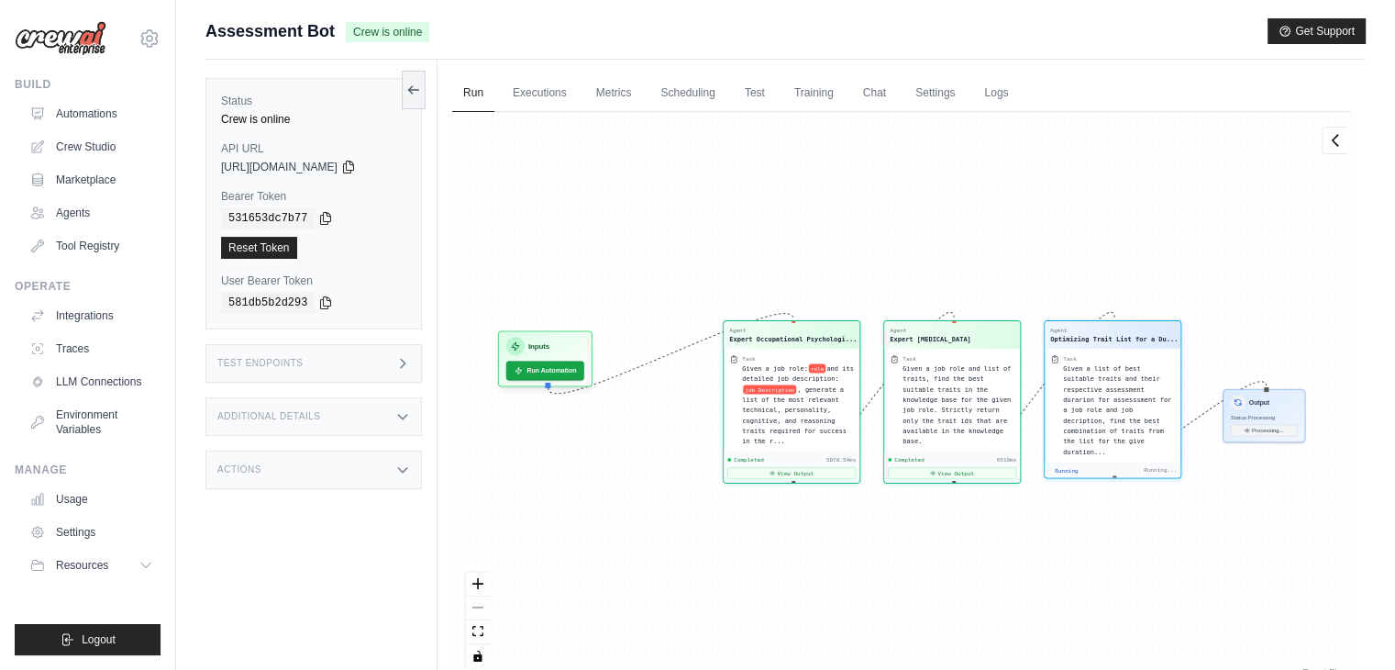
scroll to position [4636, 0]
click at [1259, 405] on div "Output" at bounding box center [1264, 401] width 67 height 15
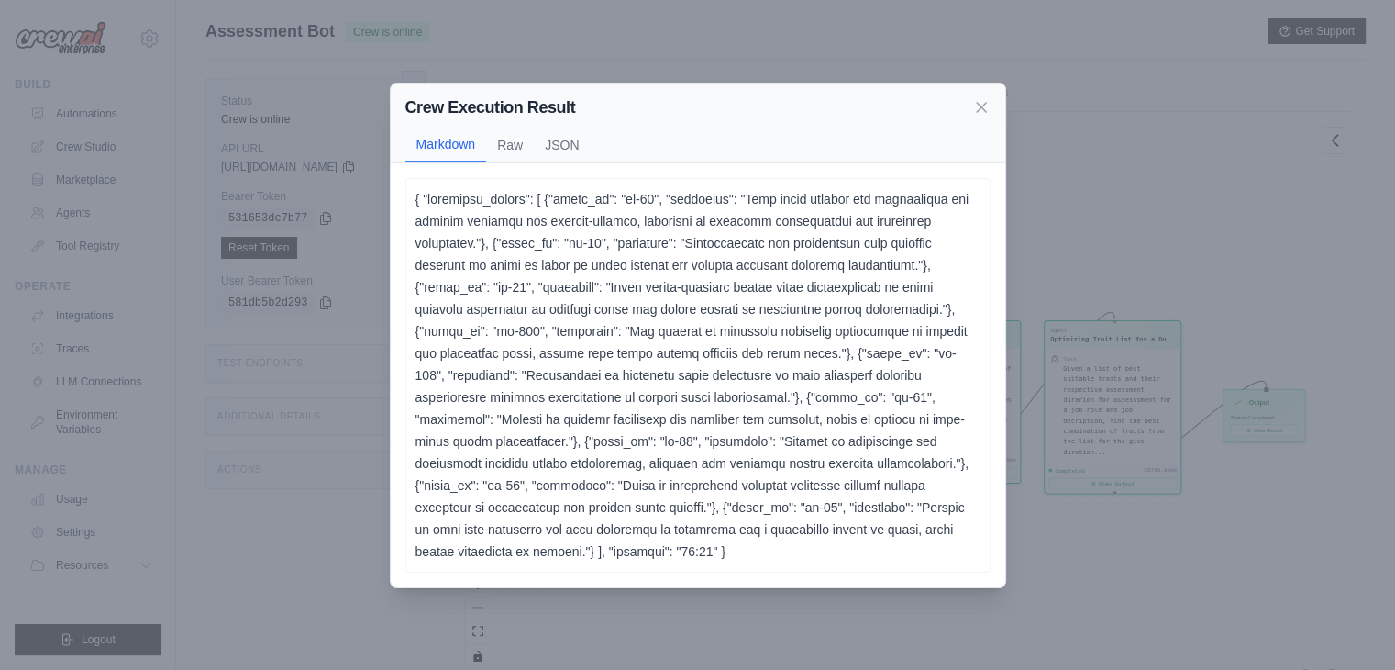
scroll to position [77, 0]
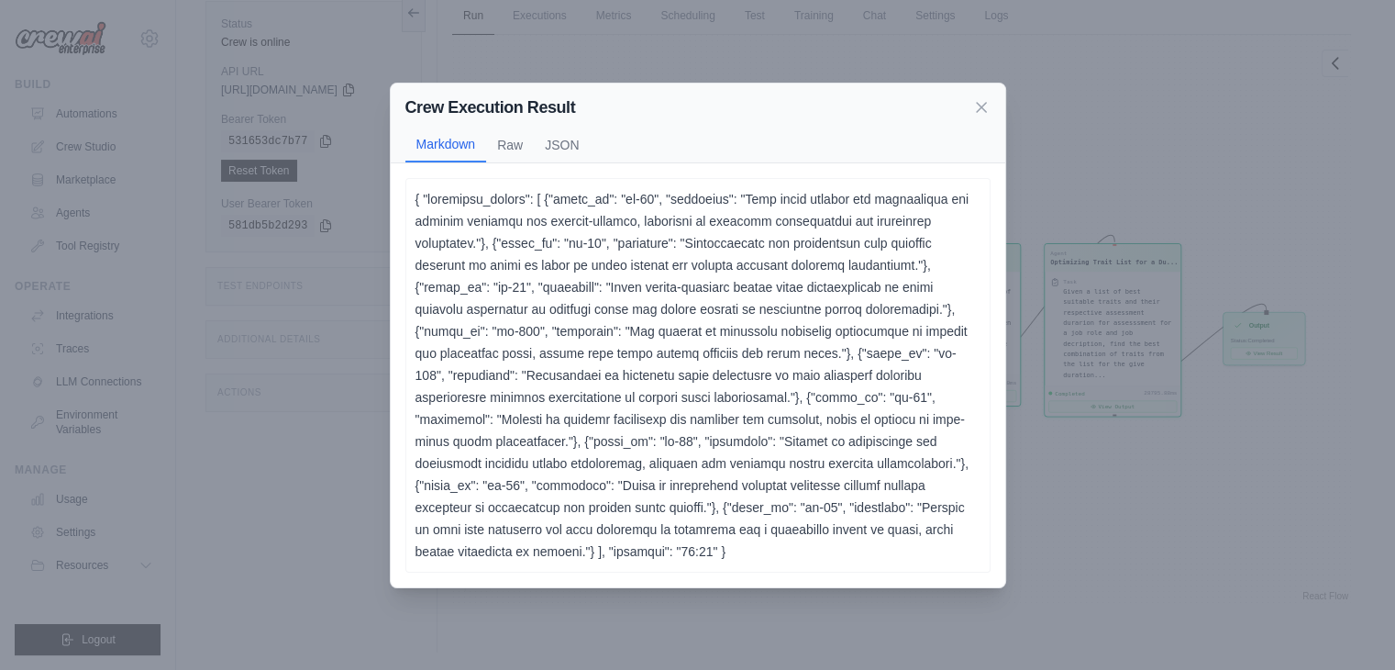
click at [643, 438] on p at bounding box center [698, 375] width 565 height 374
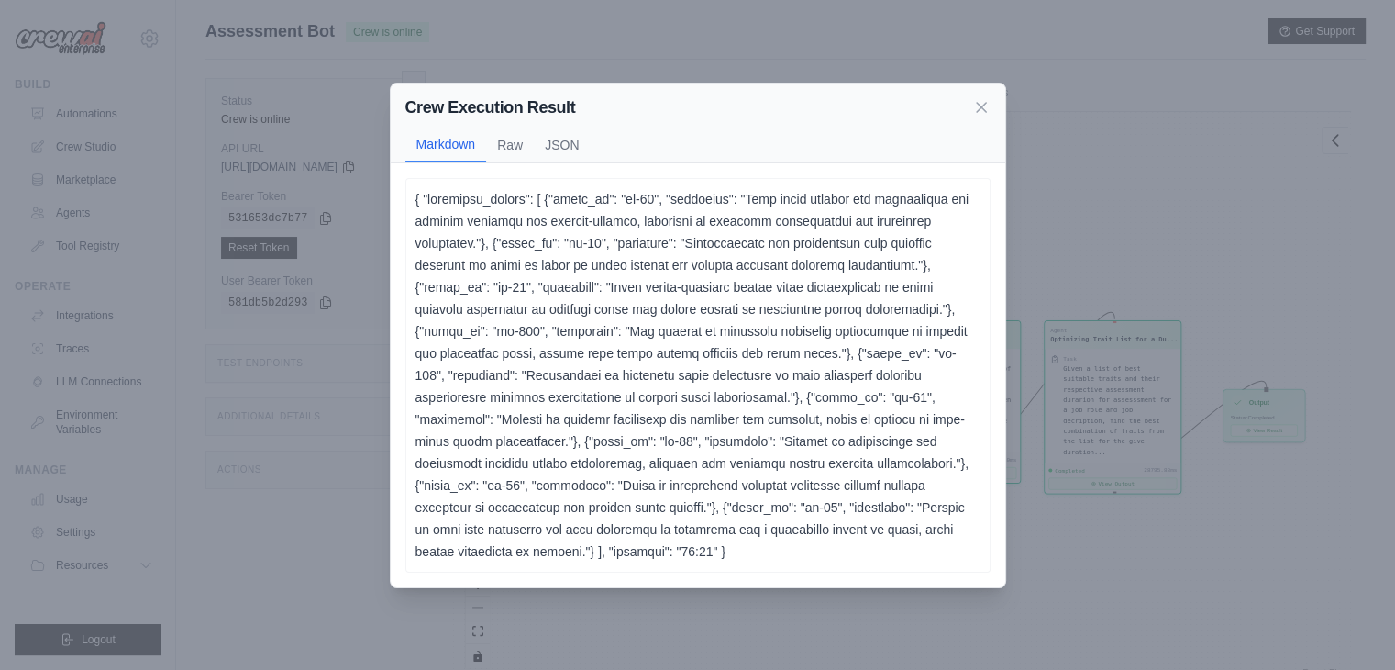
scroll to position [35, 0]
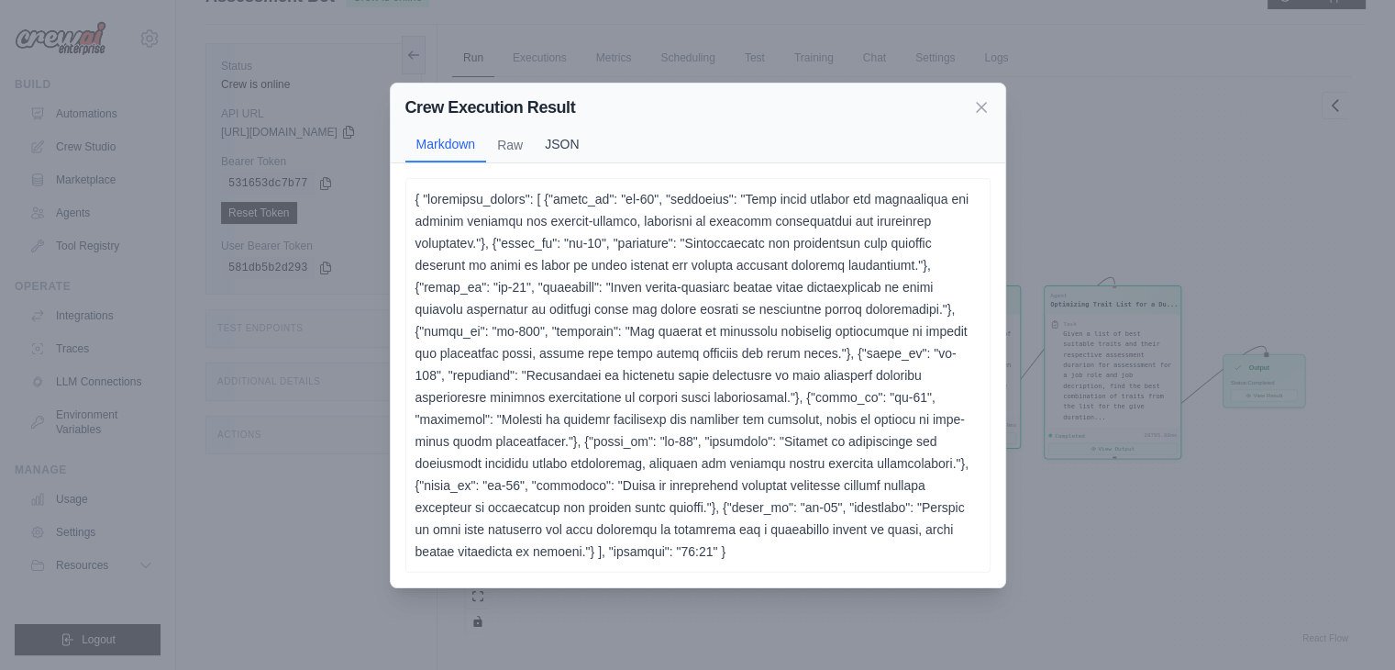
click at [562, 144] on button "JSON" at bounding box center [562, 144] width 56 height 35
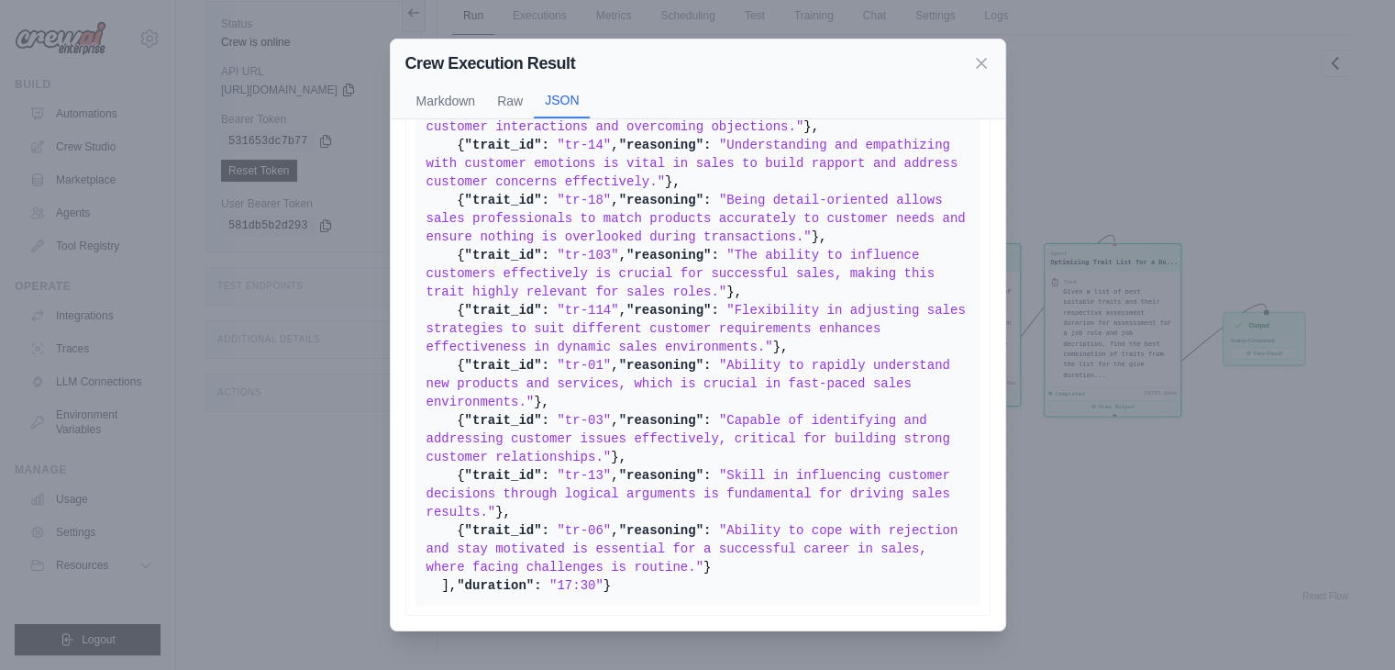
scroll to position [569, 0]
click at [973, 57] on icon at bounding box center [982, 62] width 18 height 18
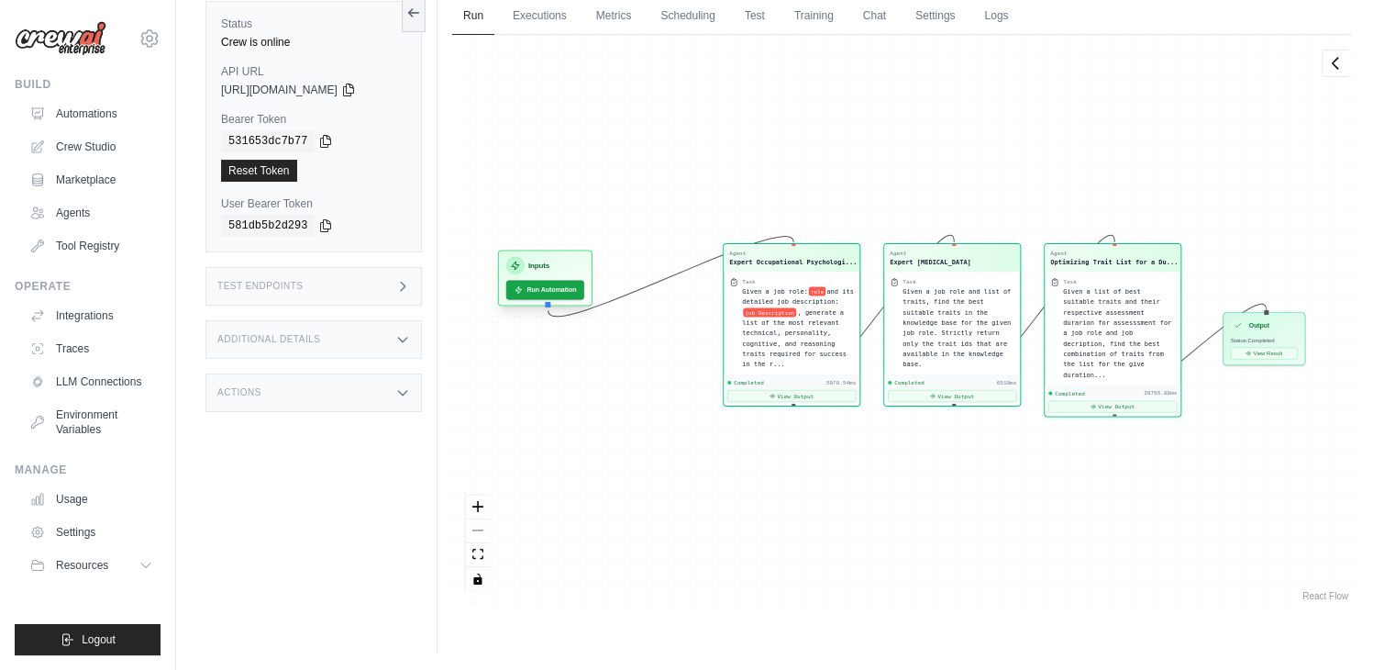
click at [560, 262] on div "Inputs" at bounding box center [545, 265] width 78 height 18
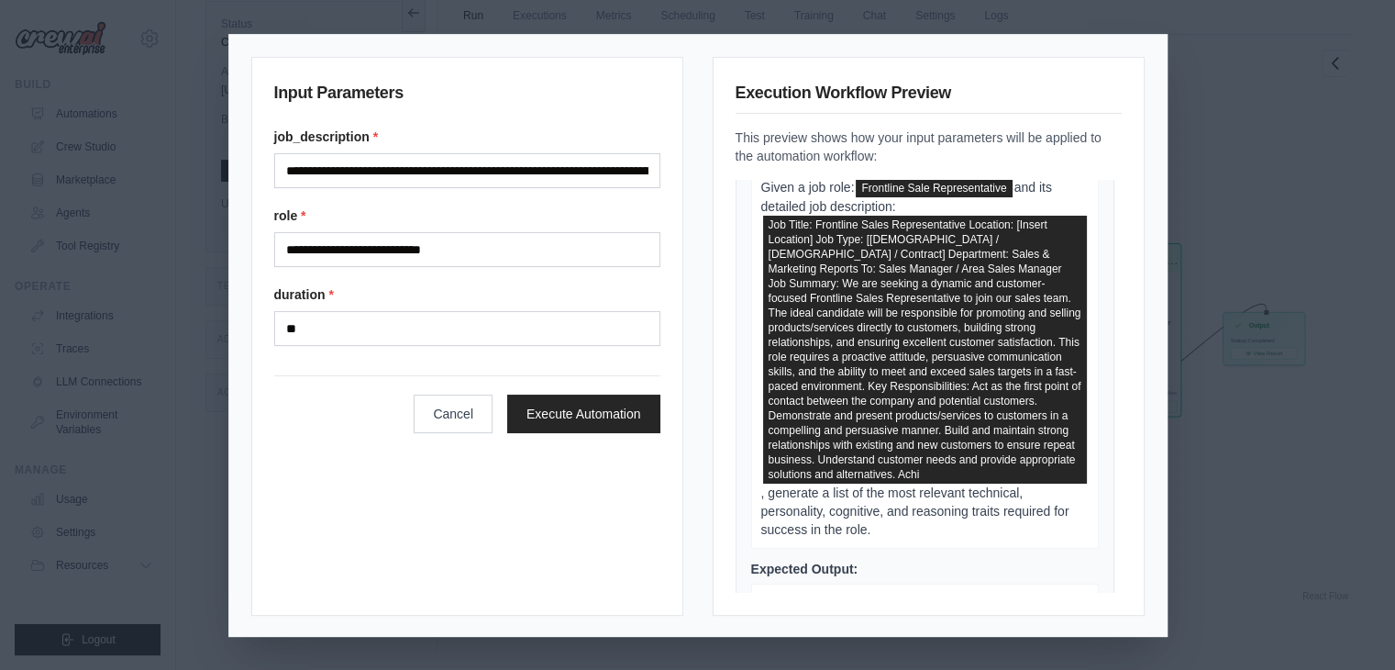
scroll to position [88, 0]
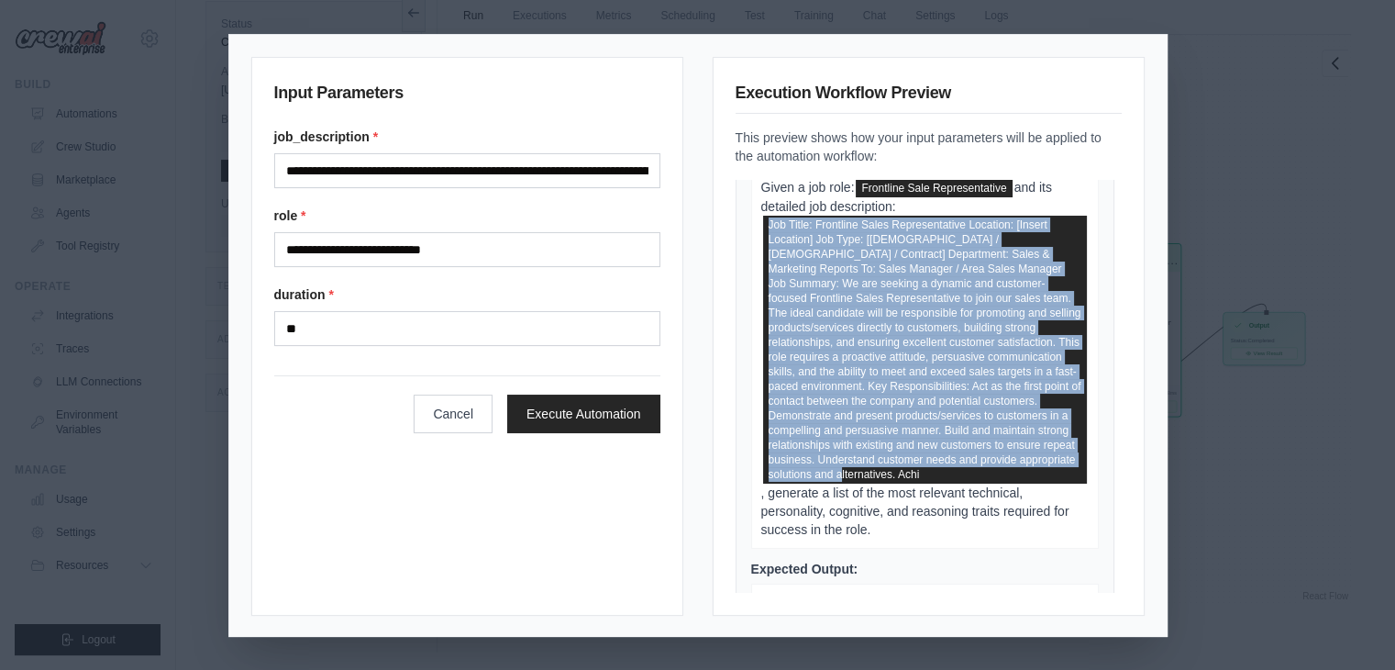
drag, startPoint x: 761, startPoint y: 223, endPoint x: 803, endPoint y: 517, distance: 296.6
click at [803, 484] on span at bounding box center [925, 350] width 324 height 268
copy span "Job Title: Frontline Sales Representative Location: [Insert Location] Job Type:…"
click at [980, 306] on span at bounding box center [925, 350] width 324 height 268
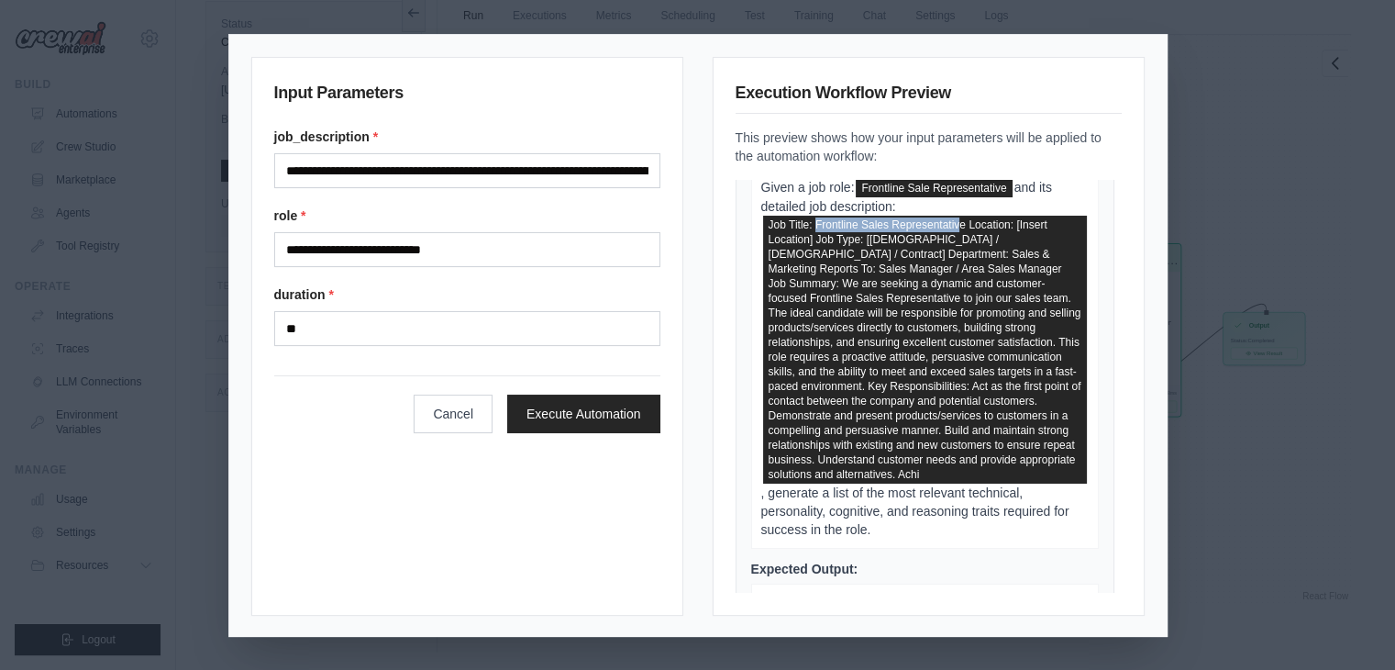
drag, startPoint x: 812, startPoint y: 222, endPoint x: 968, endPoint y: 226, distance: 156.0
click at [968, 226] on span at bounding box center [925, 350] width 324 height 268
drag, startPoint x: 973, startPoint y: 225, endPoint x: 809, endPoint y: 217, distance: 163.5
click at [809, 217] on span at bounding box center [925, 350] width 324 height 268
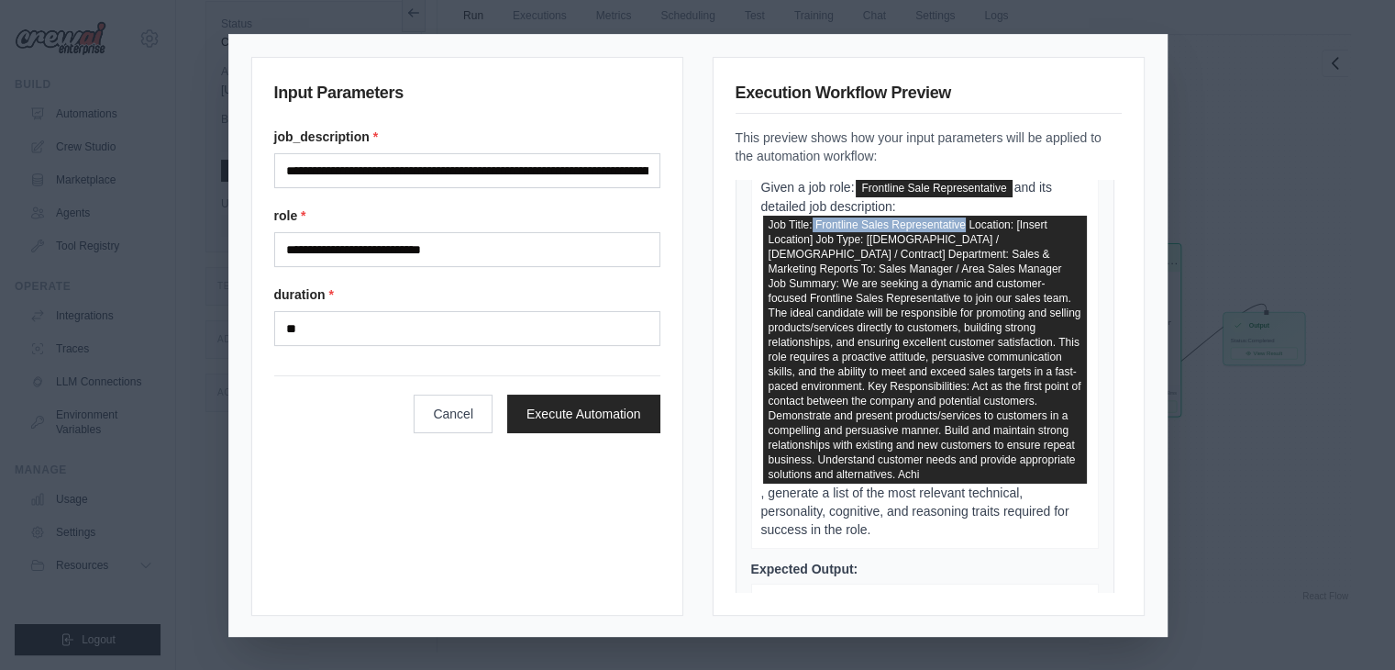
copy span "Frontline Sales Representative"
click at [1246, 79] on div "**********" at bounding box center [697, 335] width 1395 height 670
